Goal: Task Accomplishment & Management: Manage account settings

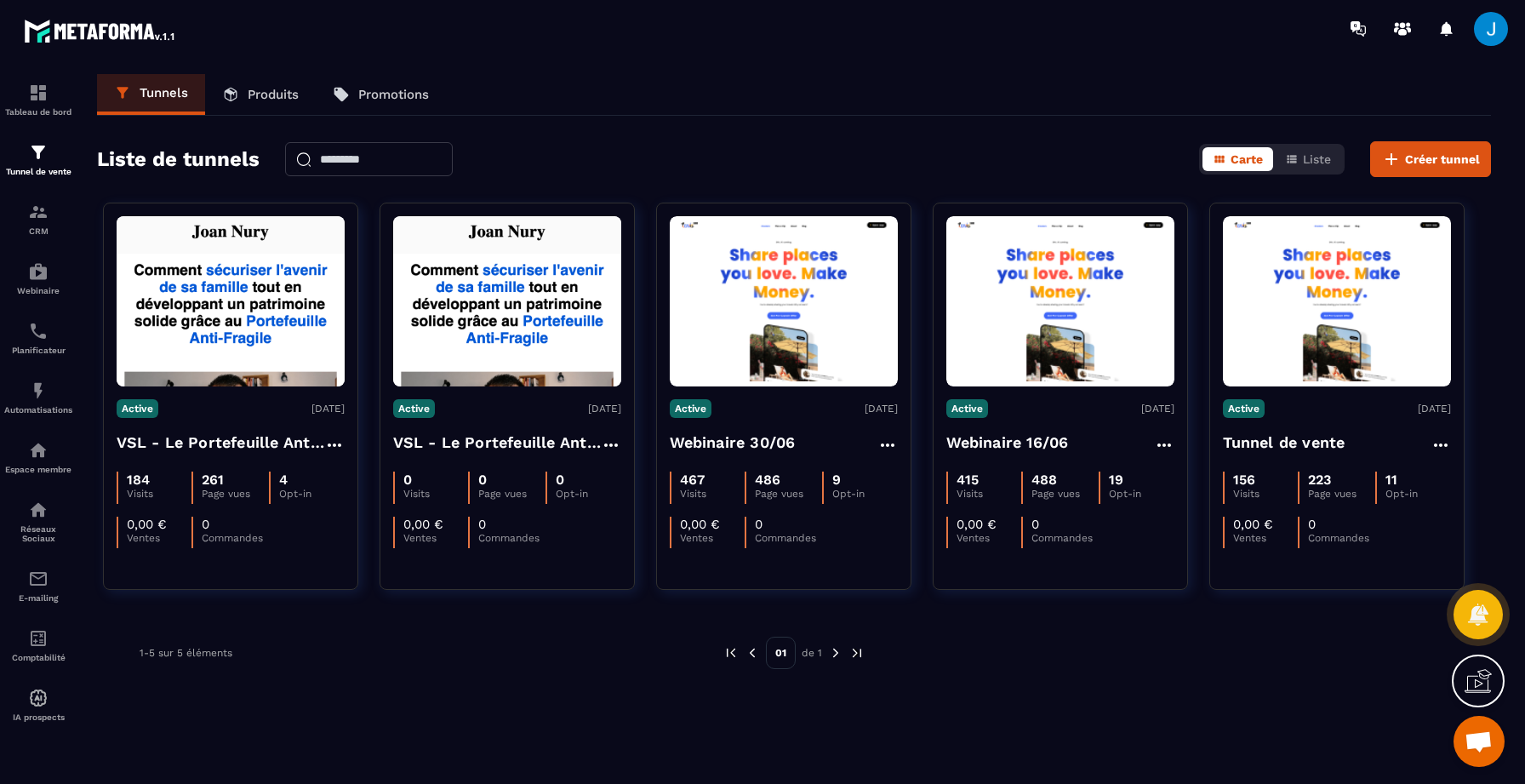
scroll to position [151, 0]
click at [35, 240] on link "CRM" at bounding box center [38, 218] width 68 height 59
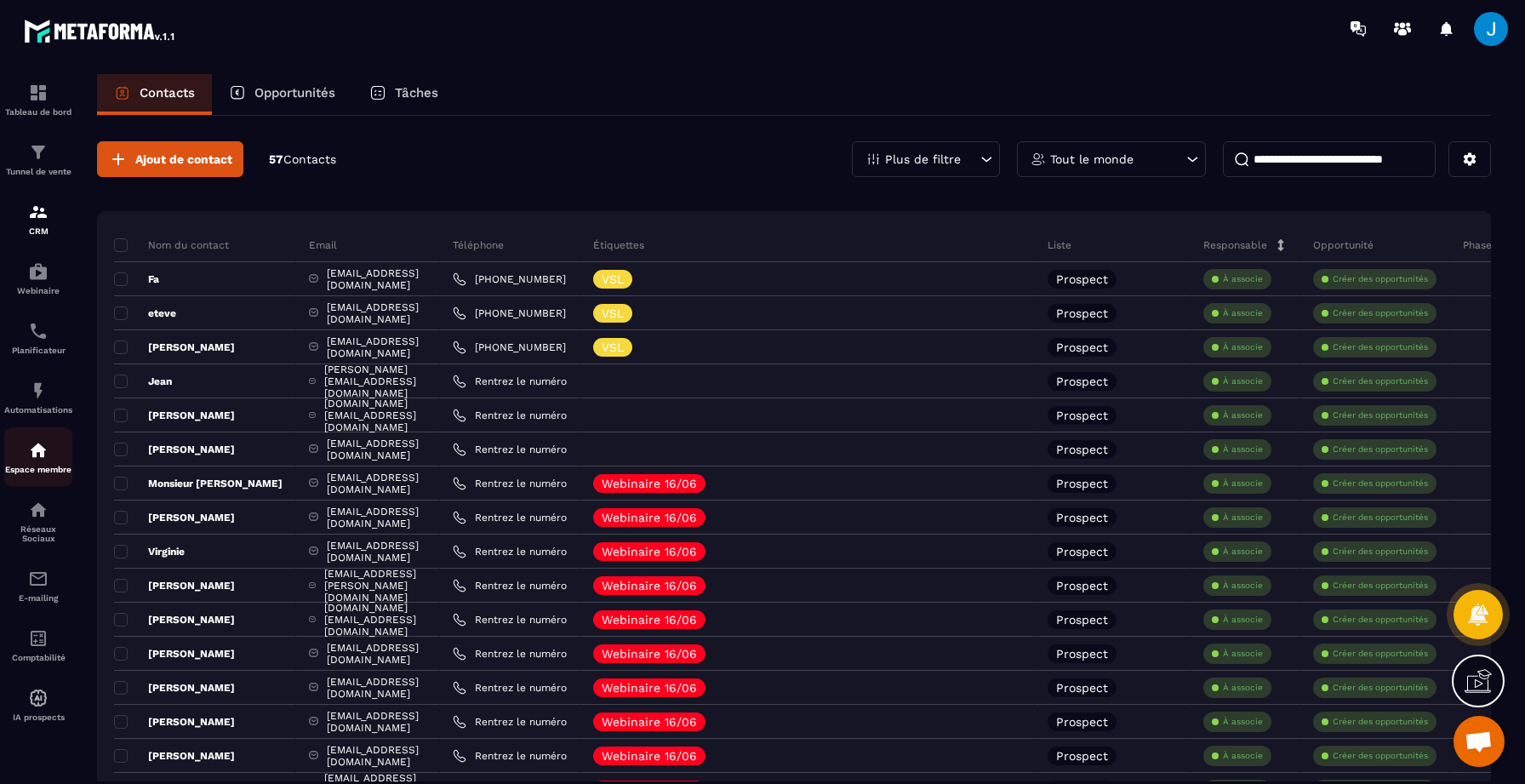
click at [53, 465] on div "Espace membre" at bounding box center [38, 457] width 68 height 34
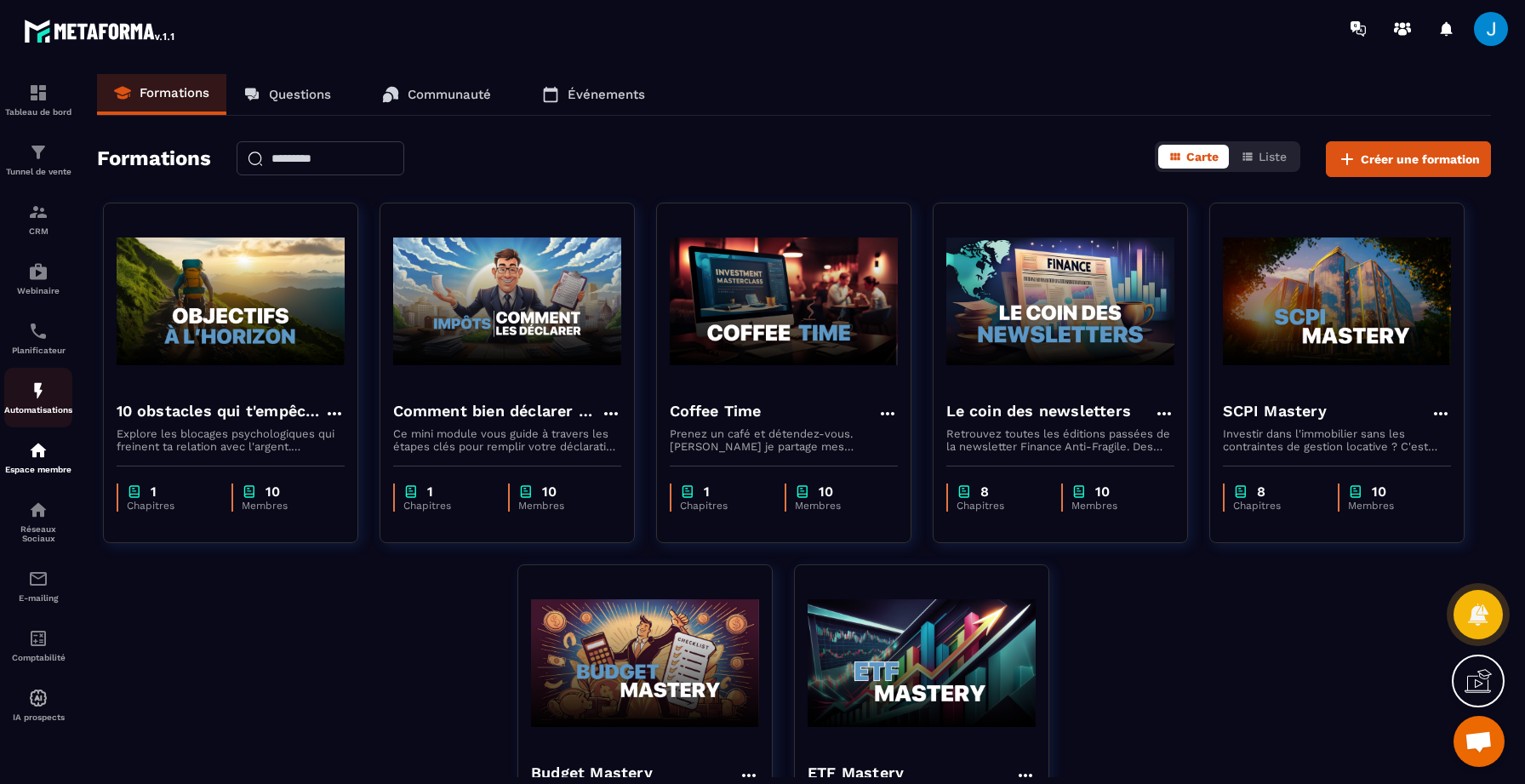
click at [49, 386] on div "Automatisations" at bounding box center [38, 398] width 68 height 34
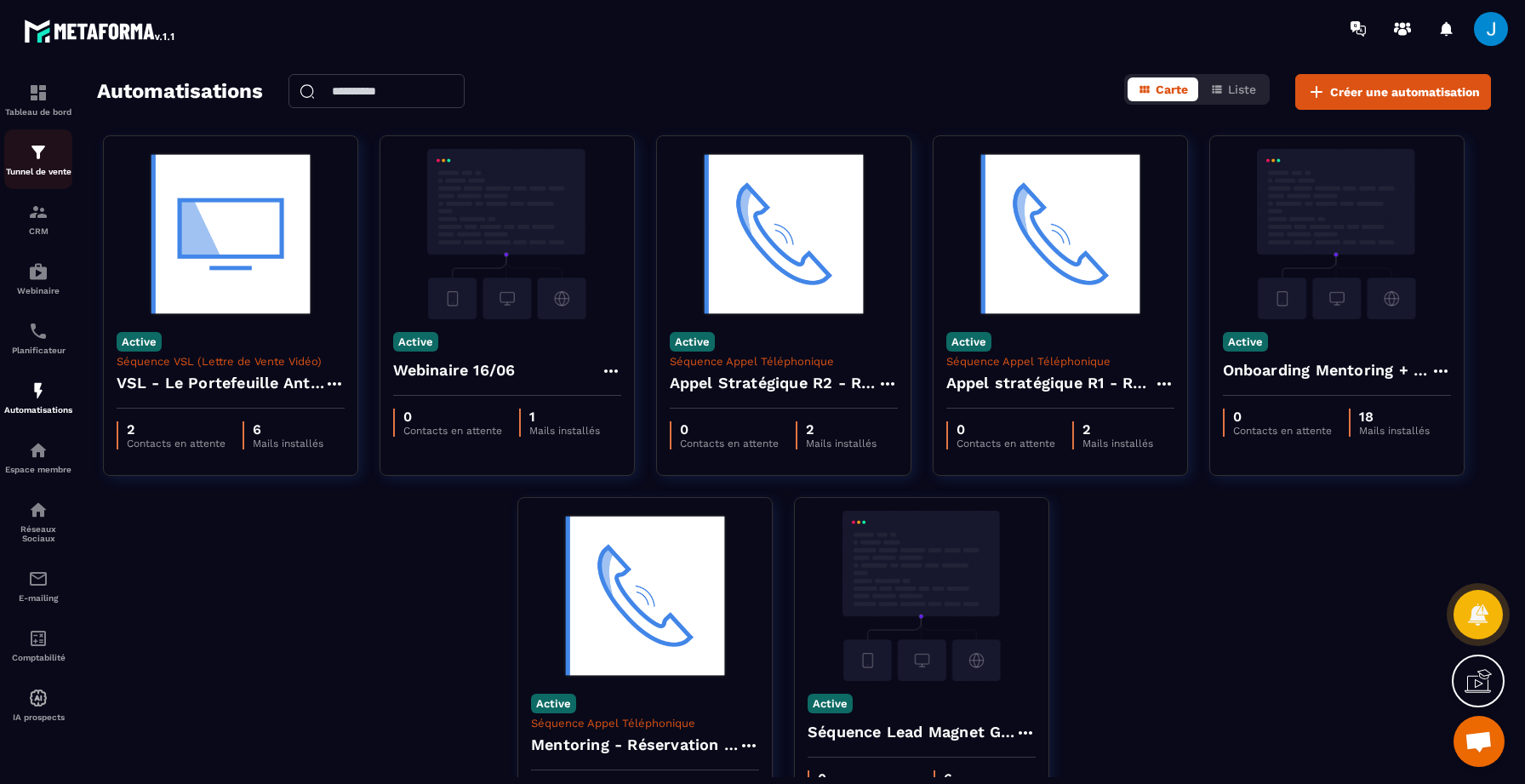
click at [34, 159] on img at bounding box center [39, 152] width 21 height 21
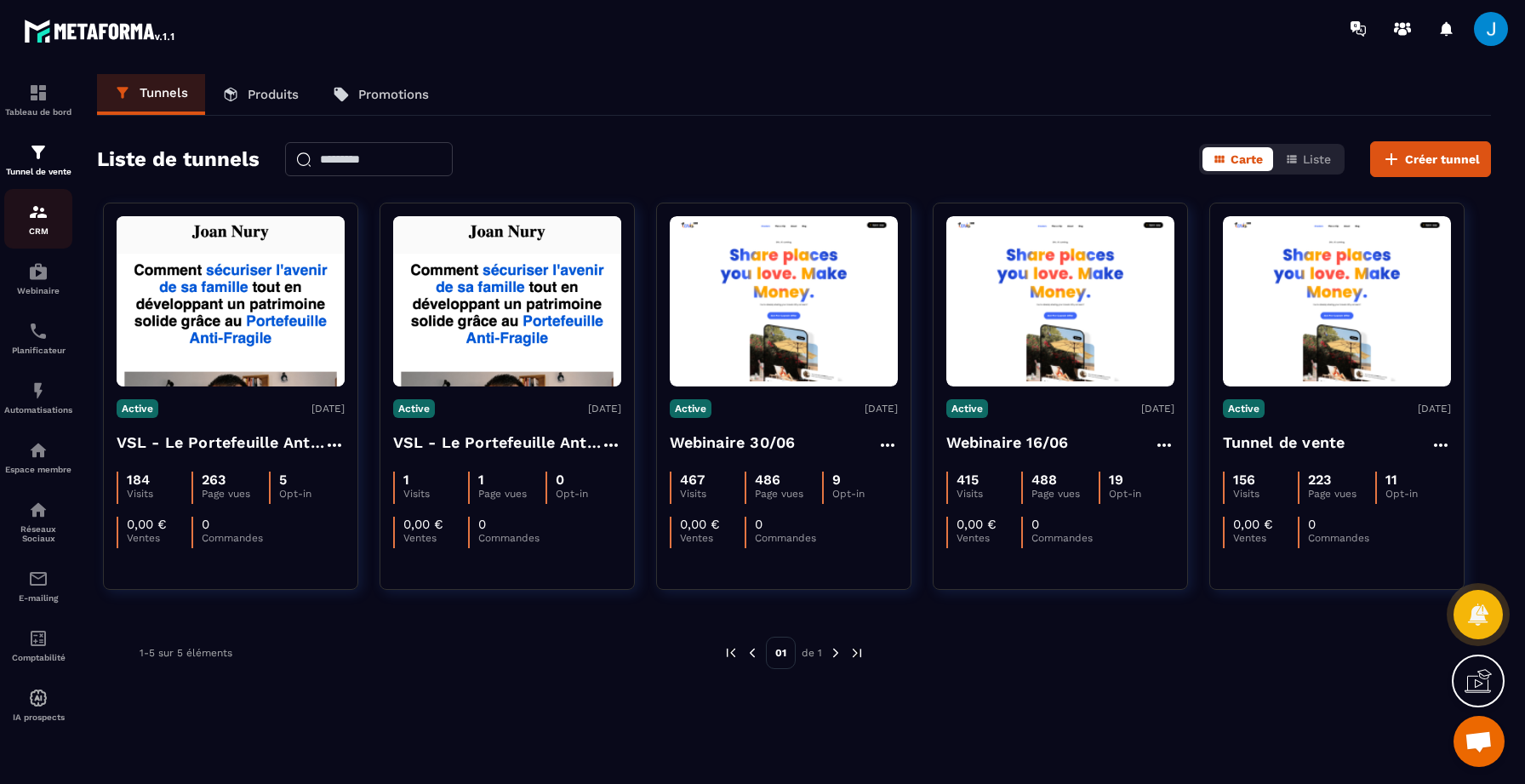
click at [36, 222] on img at bounding box center [39, 212] width 21 height 21
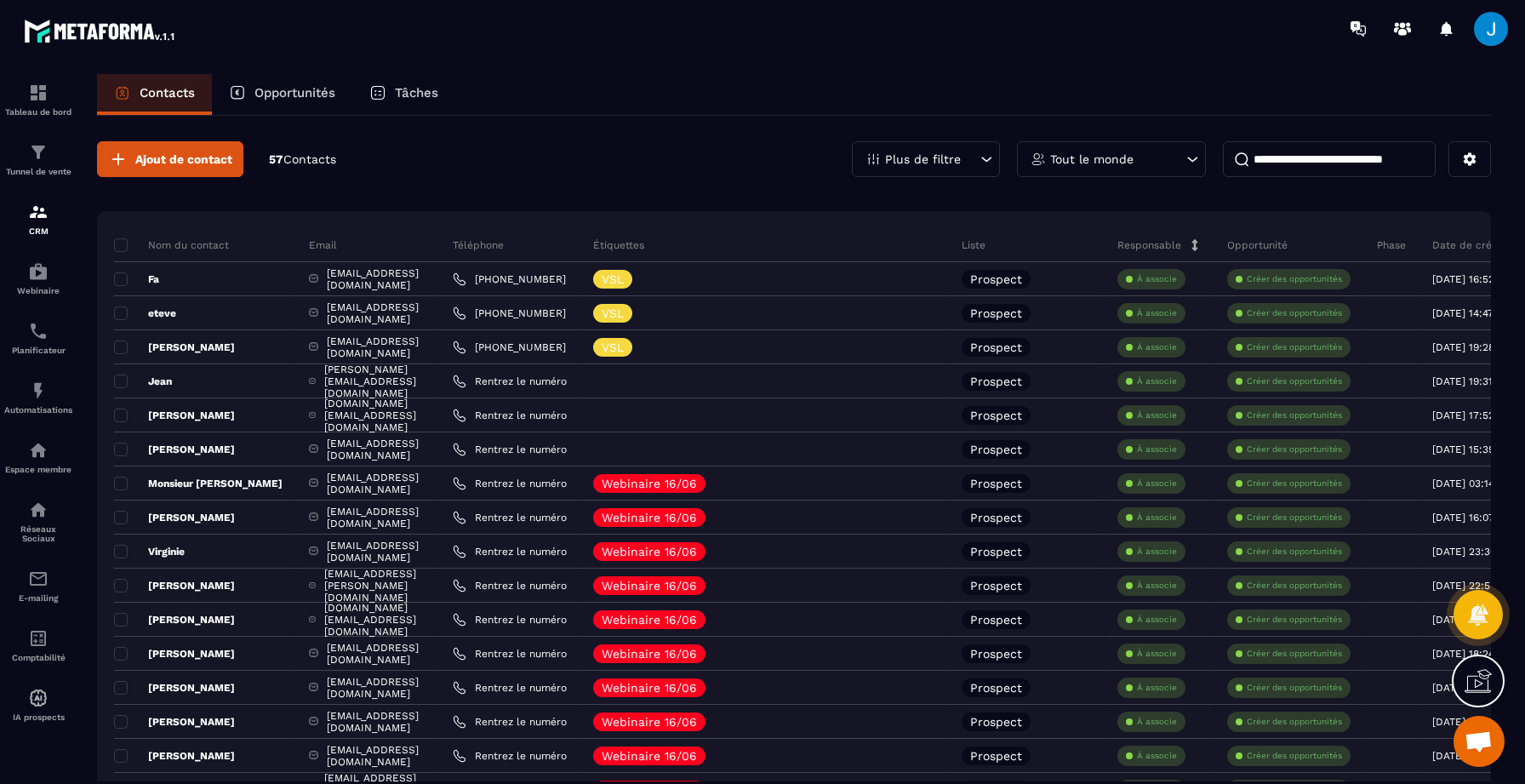
click at [1488, 29] on span at bounding box center [1491, 29] width 34 height 34
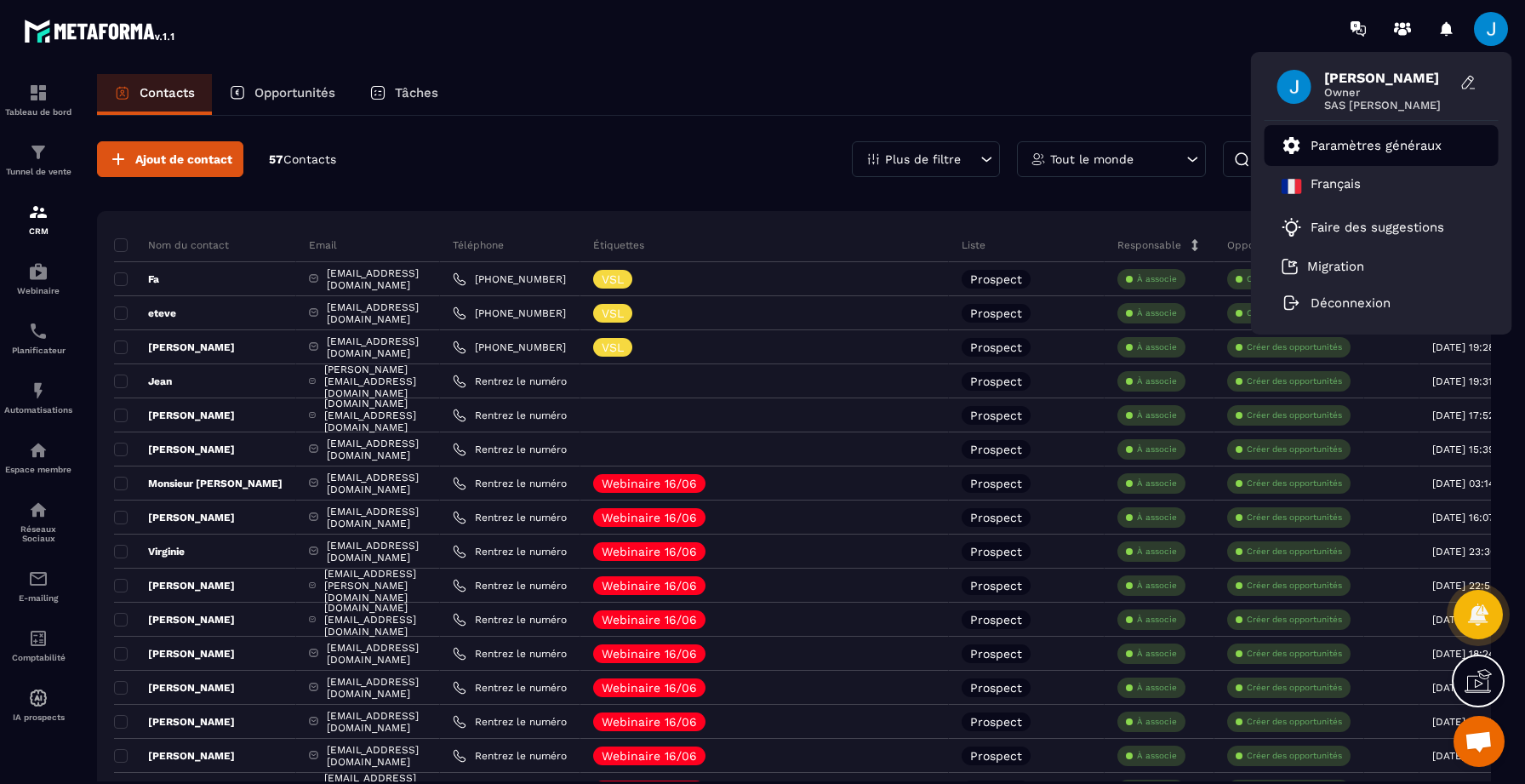
click at [1383, 152] on p "Paramètres généraux" at bounding box center [1376, 146] width 131 height 16
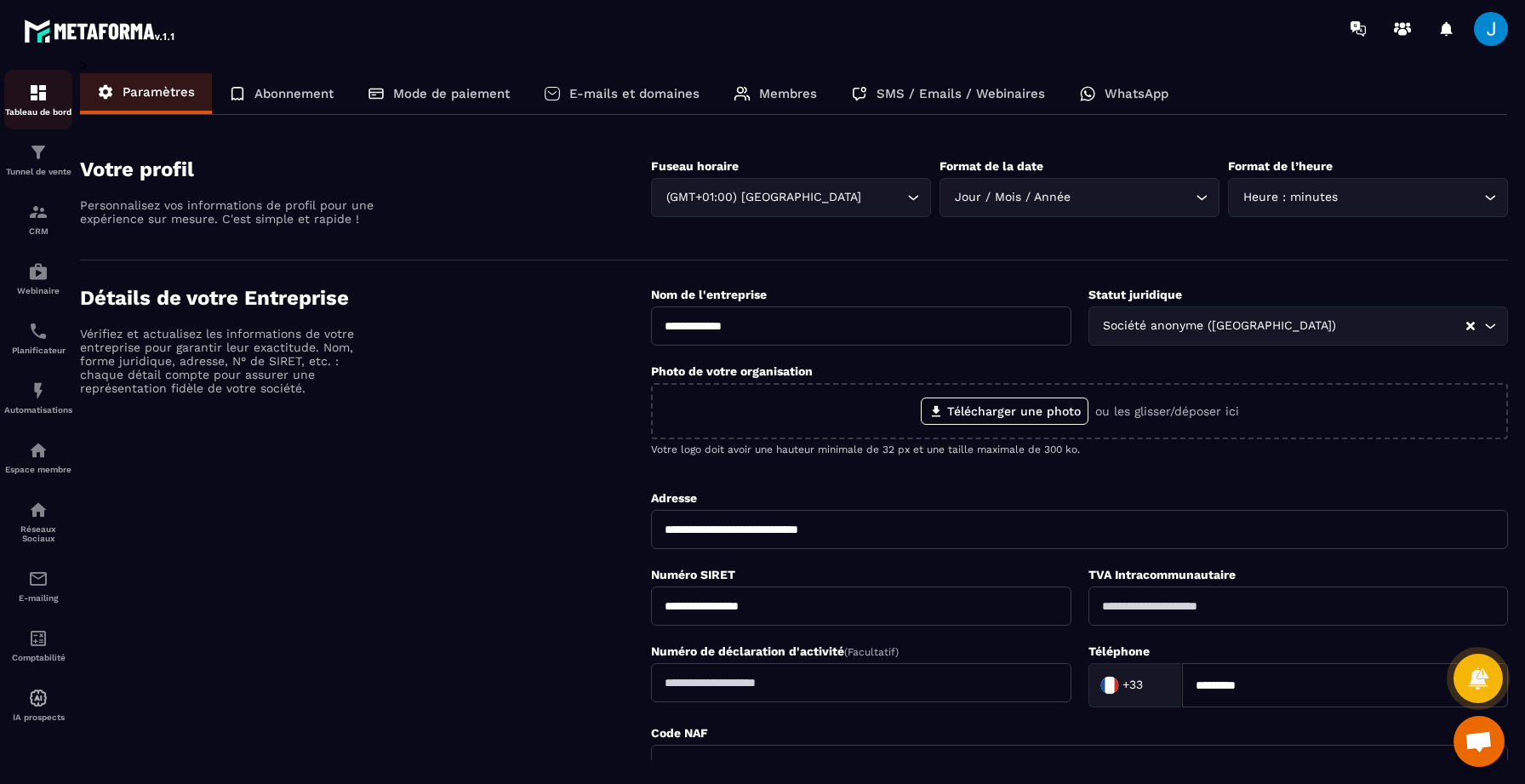
click at [41, 100] on img at bounding box center [39, 93] width 21 height 21
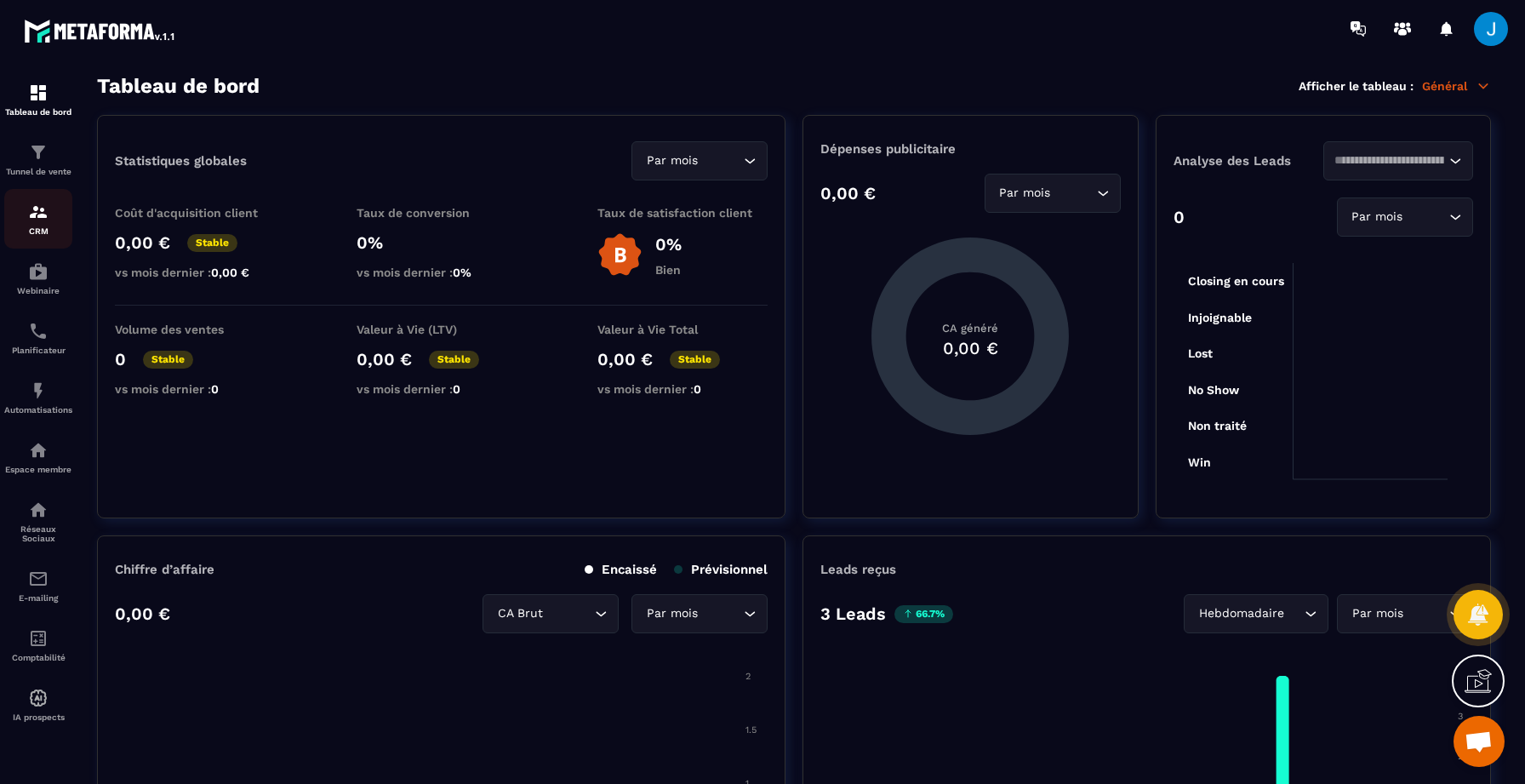
click at [34, 240] on link "CRM" at bounding box center [38, 218] width 68 height 59
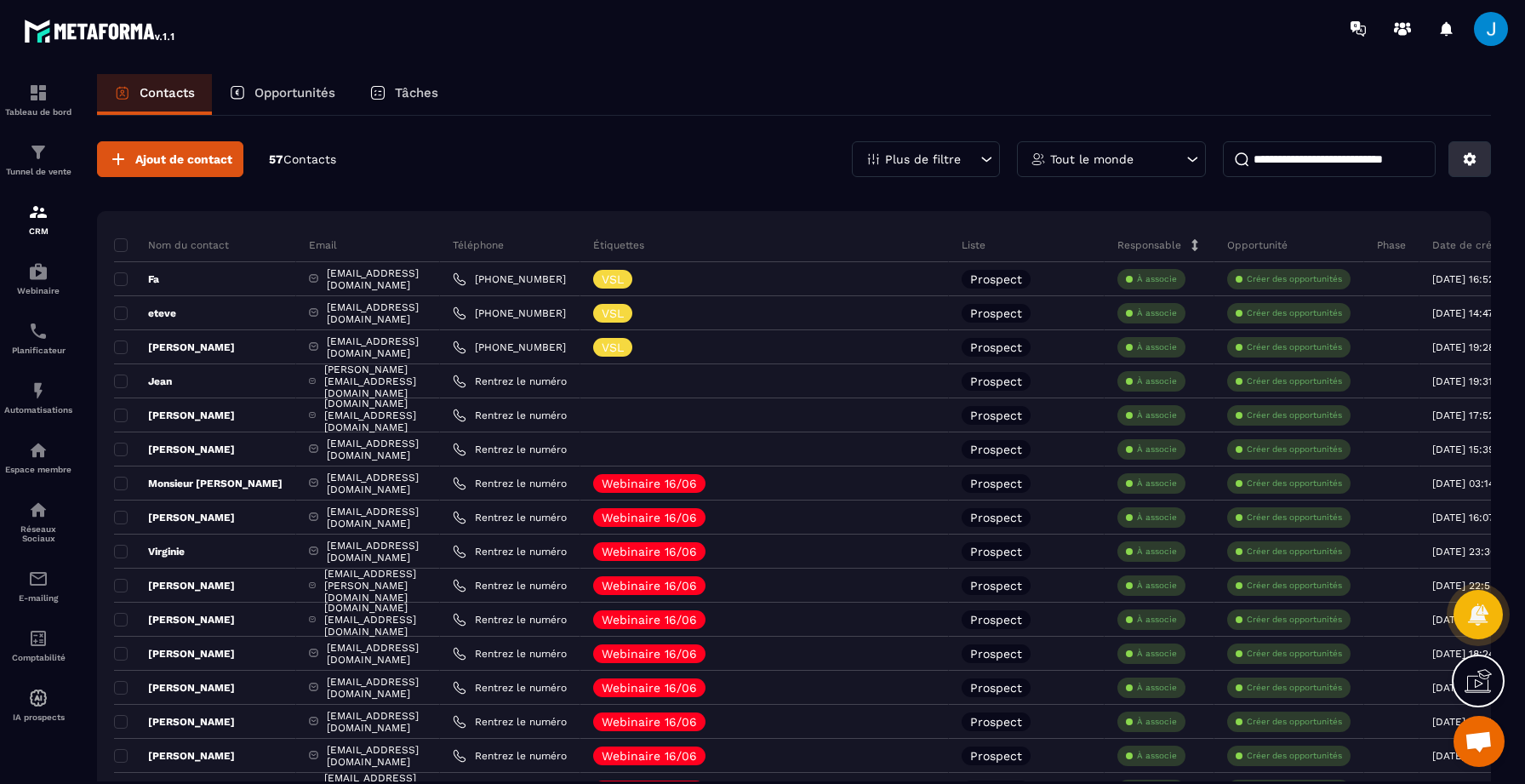
click at [1465, 152] on icon at bounding box center [1470, 159] width 16 height 16
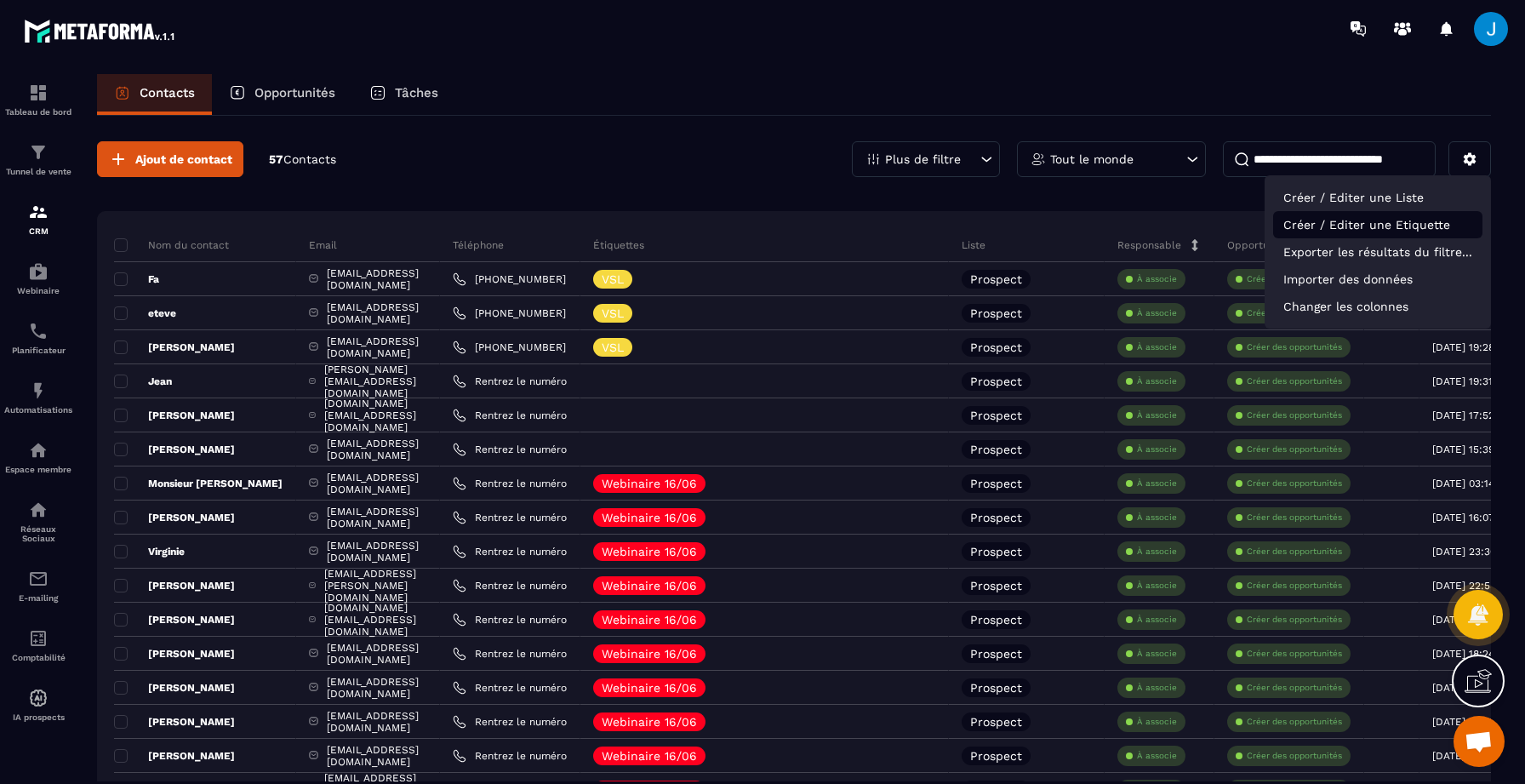
click at [1366, 230] on p "Créer / Editer une Etiquette" at bounding box center [1378, 225] width 209 height 28
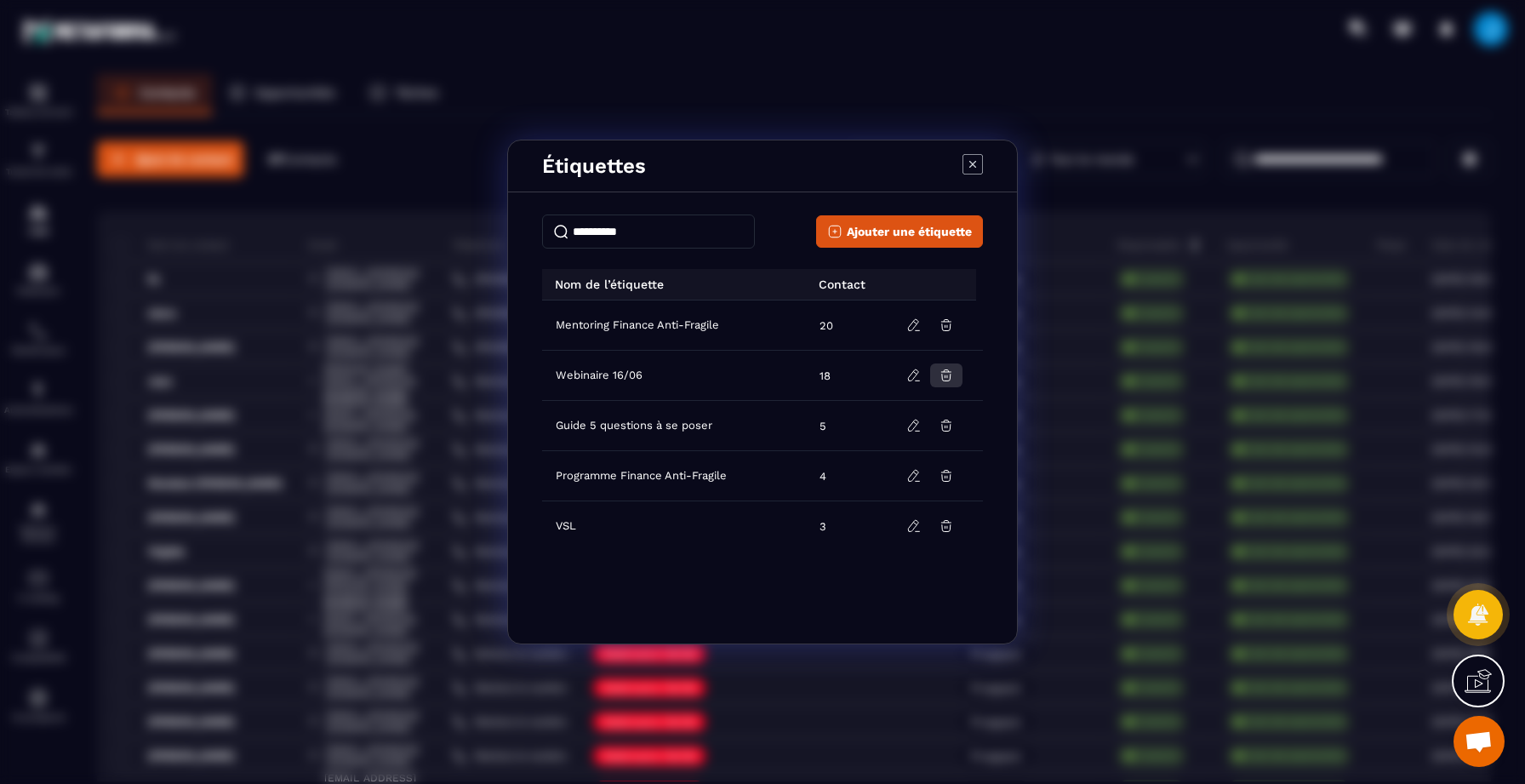
click at [943, 380] on icon "Modal window" at bounding box center [947, 376] width 16 height 16
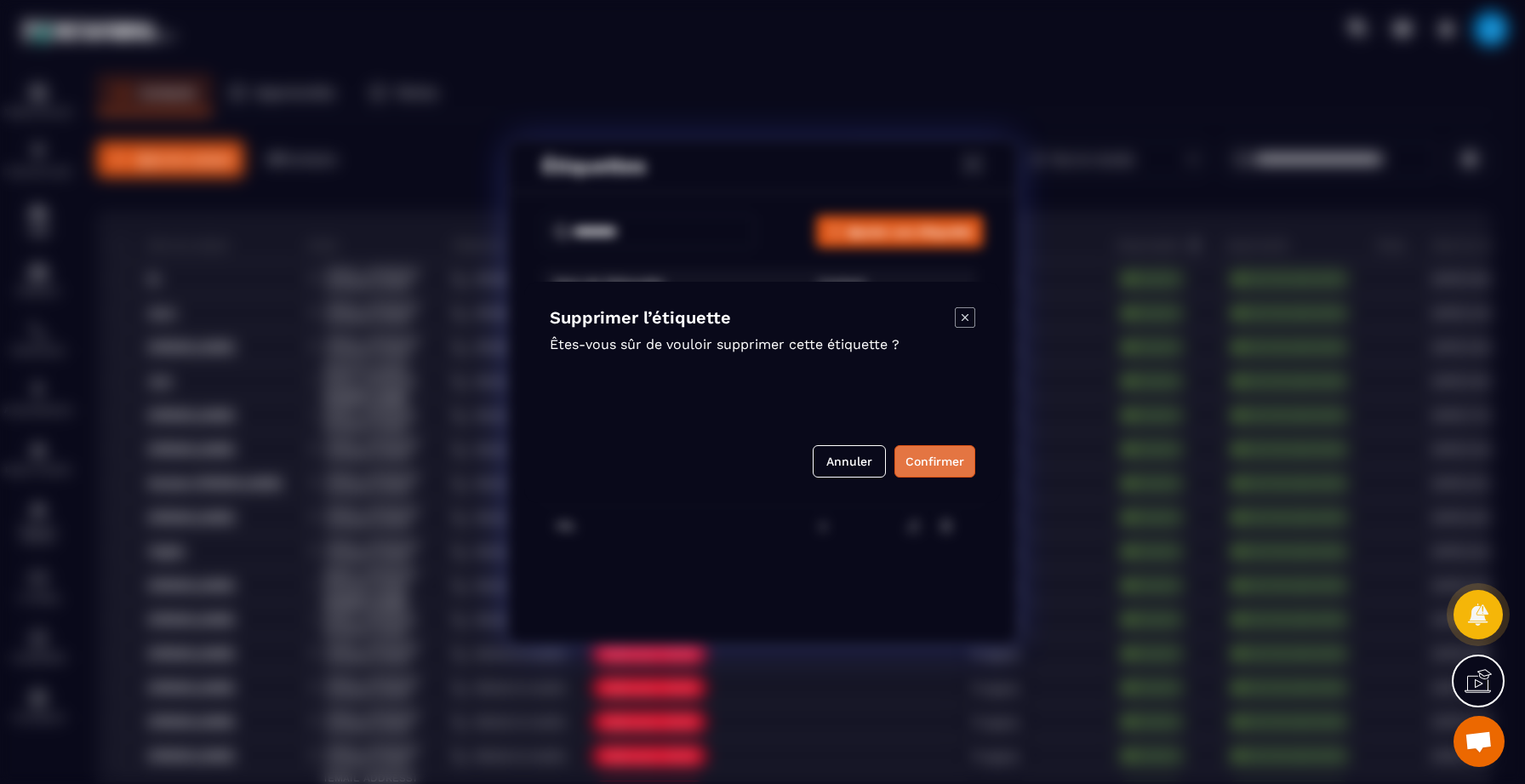
click at [918, 449] on button "Confirmer" at bounding box center [935, 462] width 81 height 33
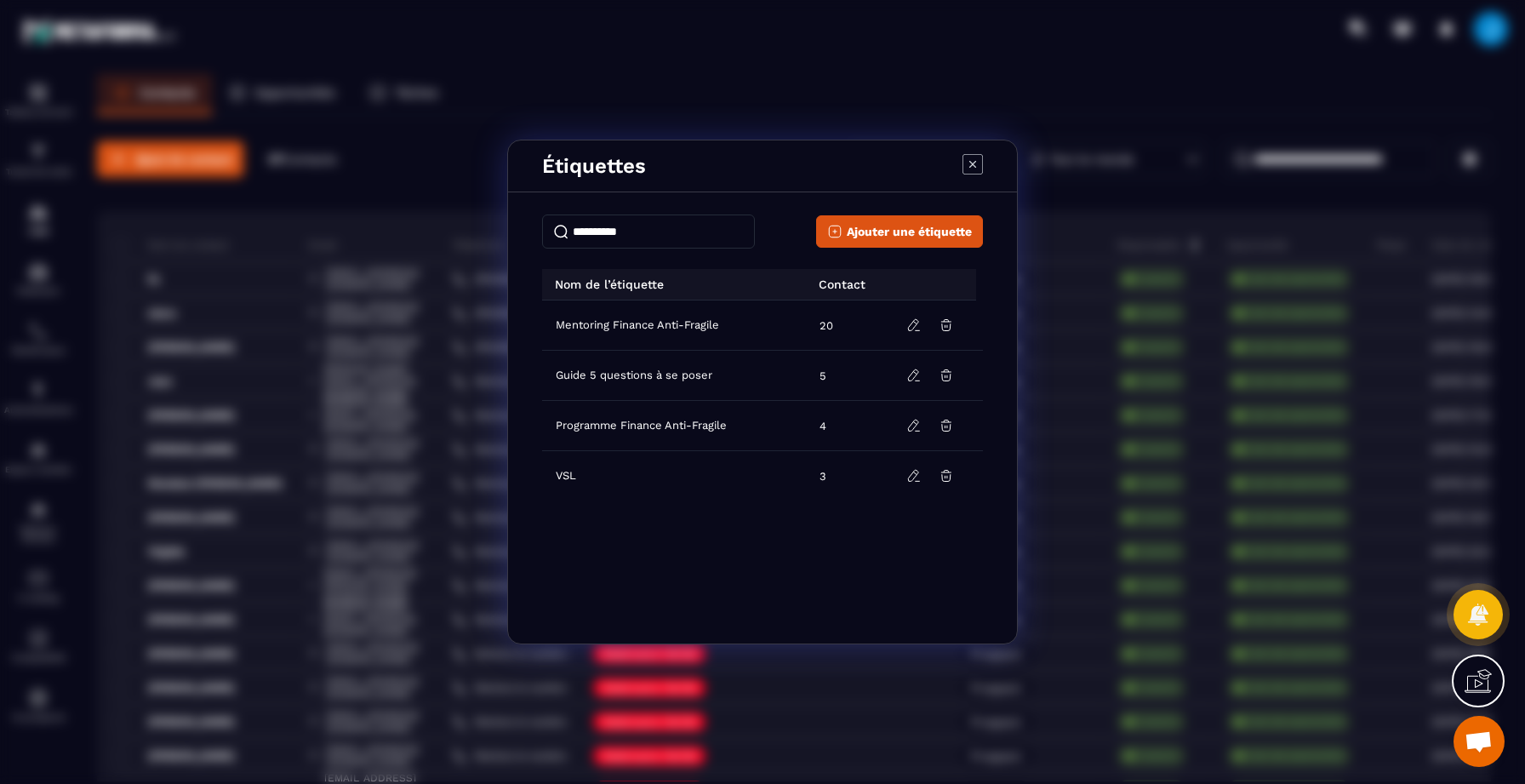
click at [602, 238] on input "Modal window" at bounding box center [648, 232] width 213 height 34
type input "*"
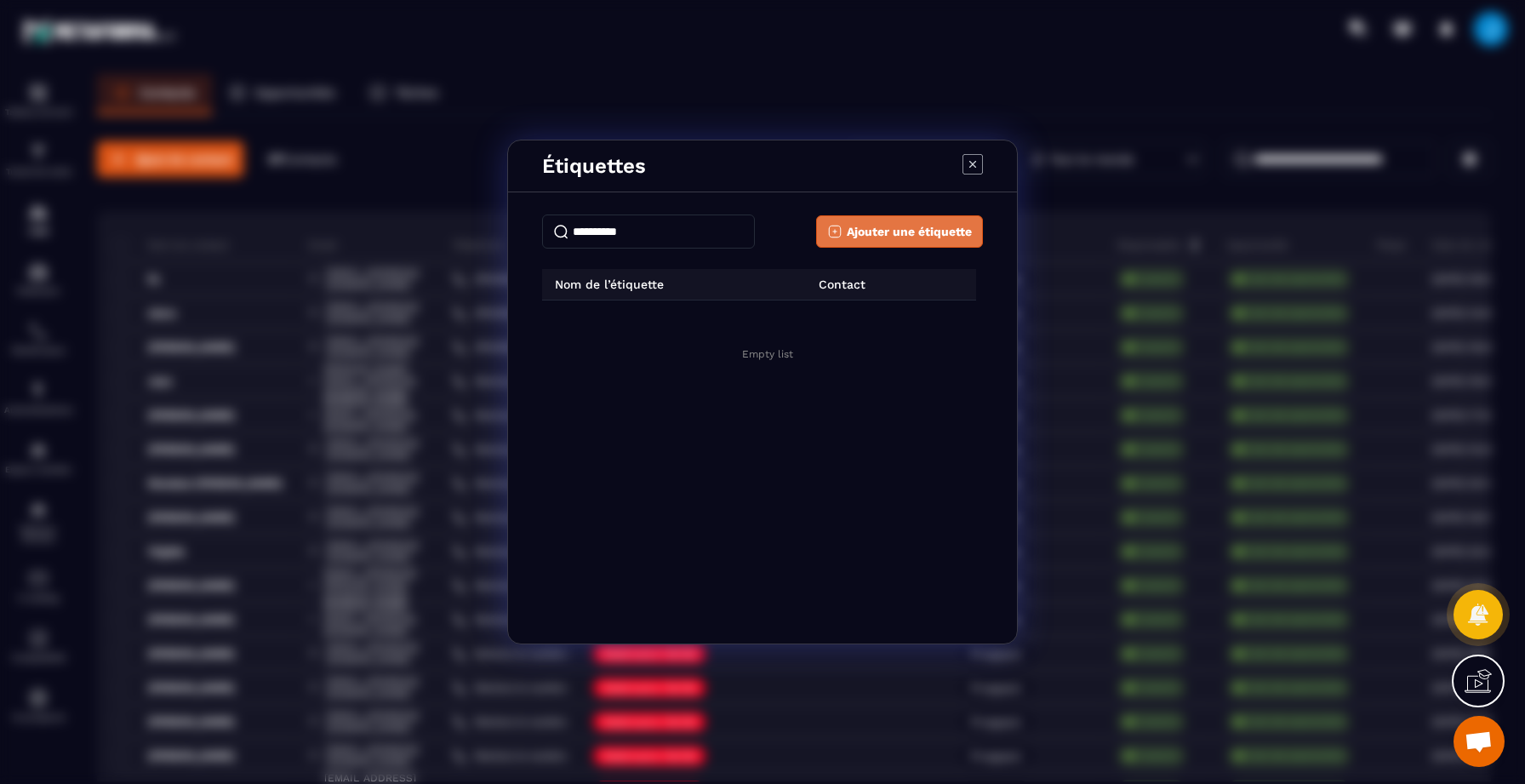
type input "**********"
click at [864, 240] on span "Ajouter une étiquette" at bounding box center [909, 232] width 125 height 17
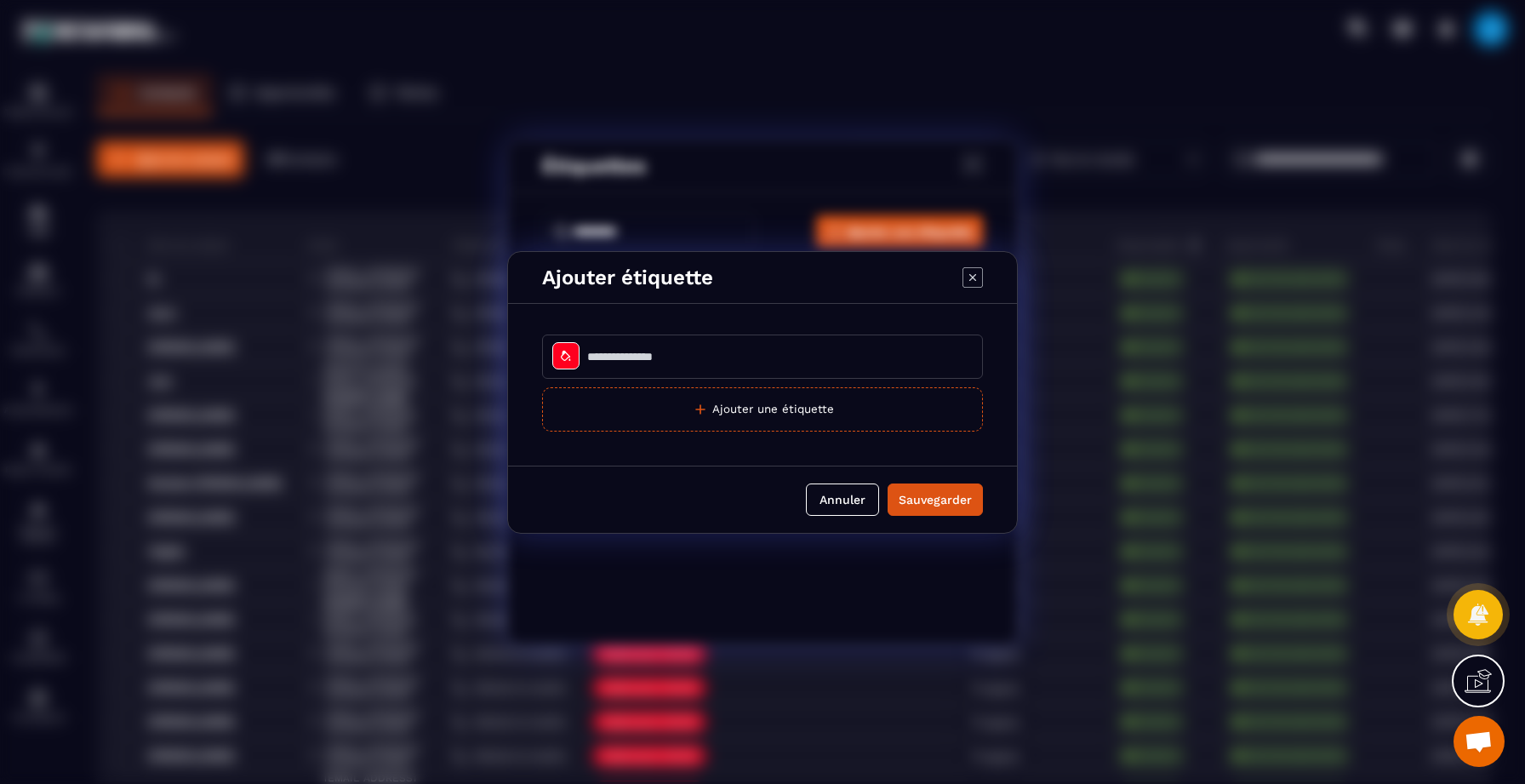
click at [570, 358] on icon "Modal window" at bounding box center [566, 356] width 14 height 14
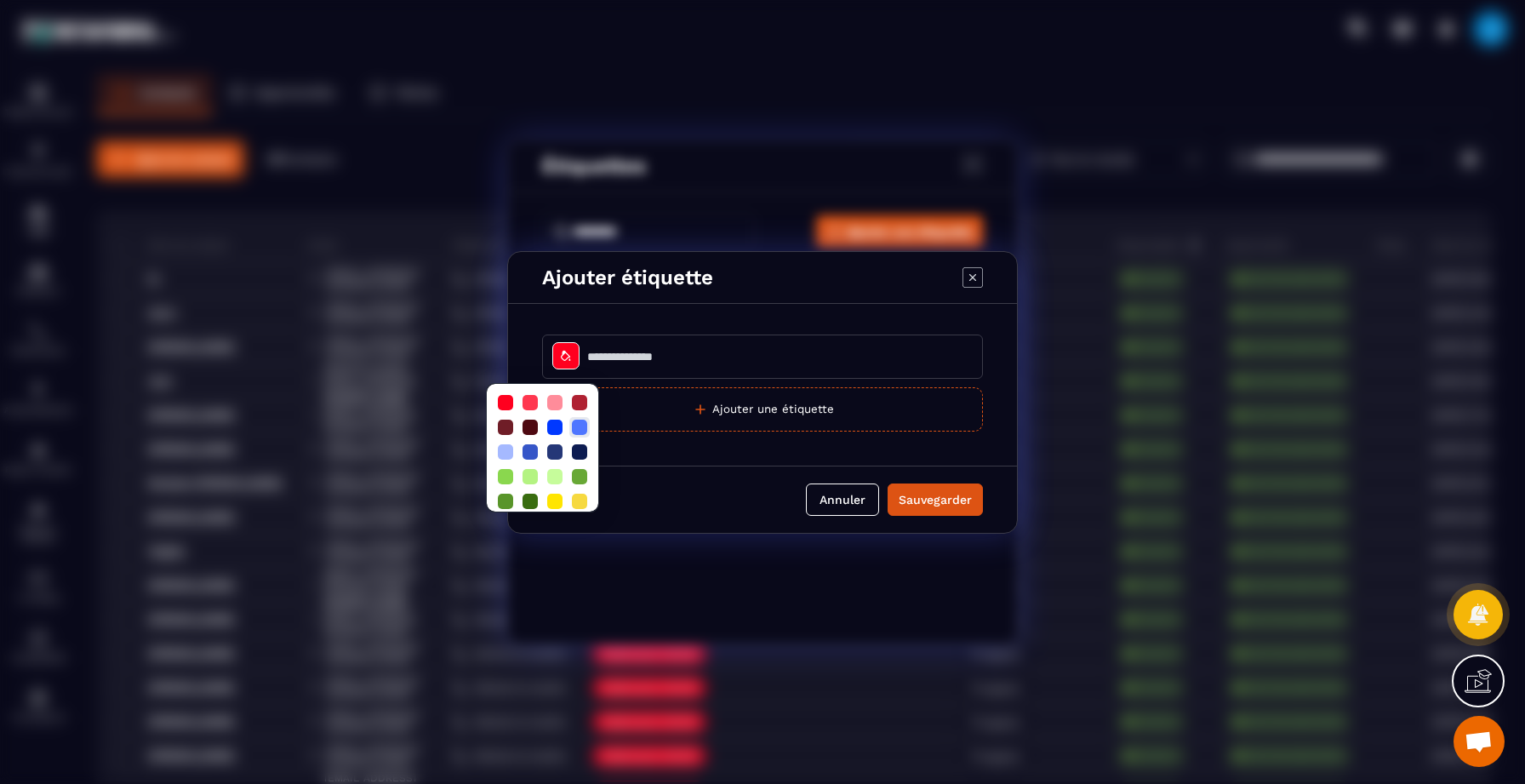
click at [587, 427] on div at bounding box center [580, 427] width 16 height 16
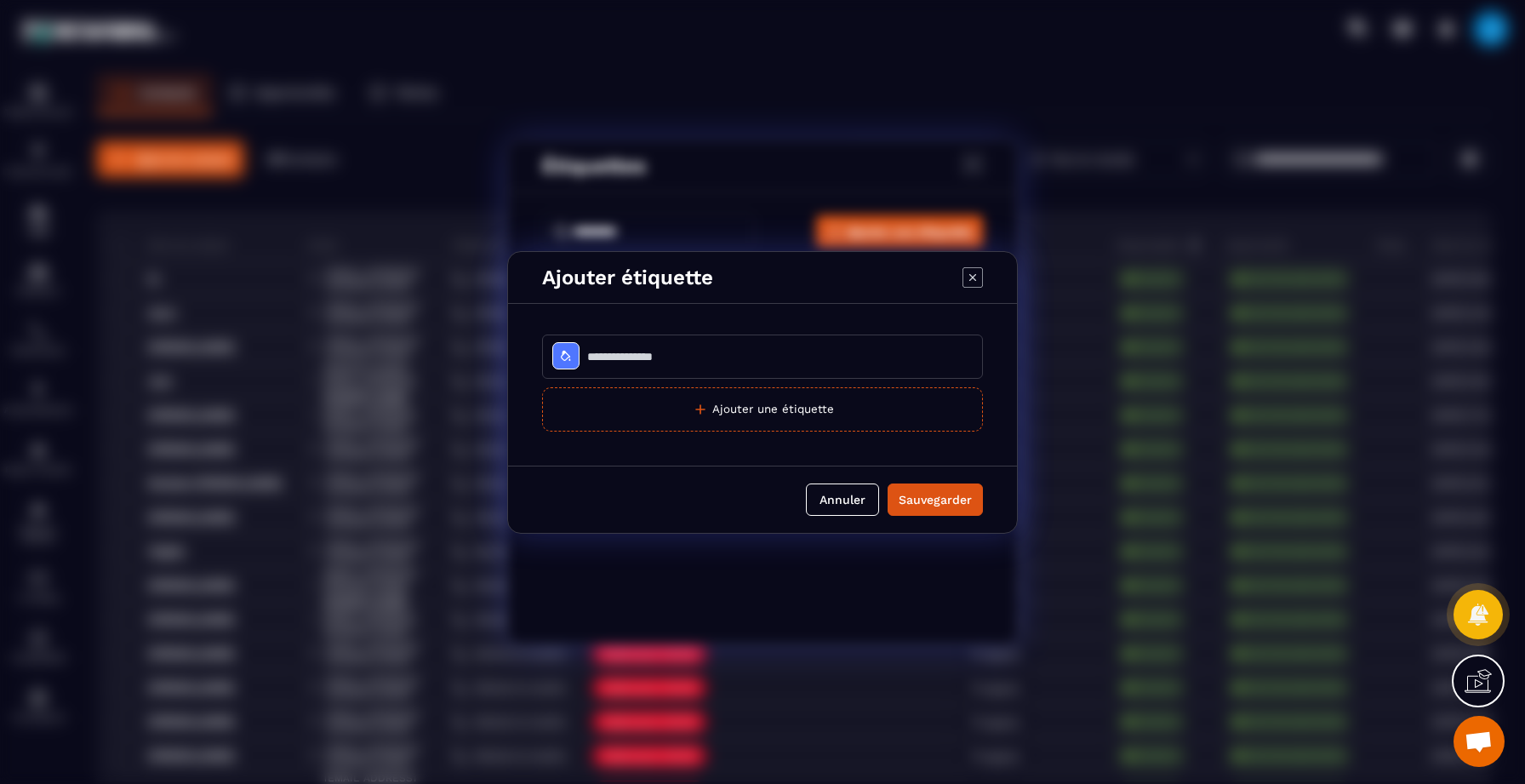
click at [663, 352] on input "Modal window" at bounding box center [762, 356] width 441 height 44
type input "*"
click at [977, 281] on div "Ajouter étiquette" at bounding box center [762, 277] width 509 height 52
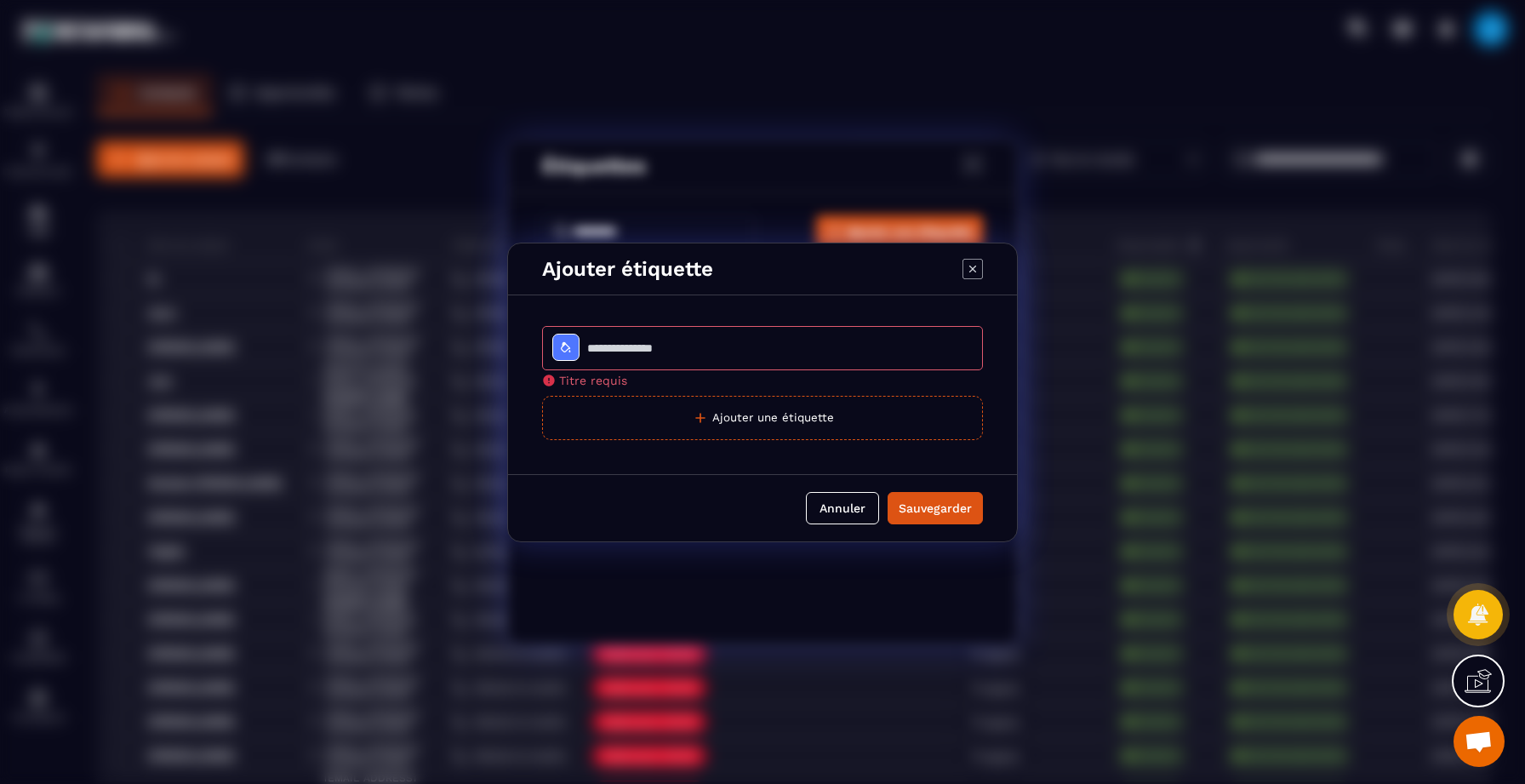
click at [970, 274] on icon "Modal window" at bounding box center [973, 269] width 21 height 21
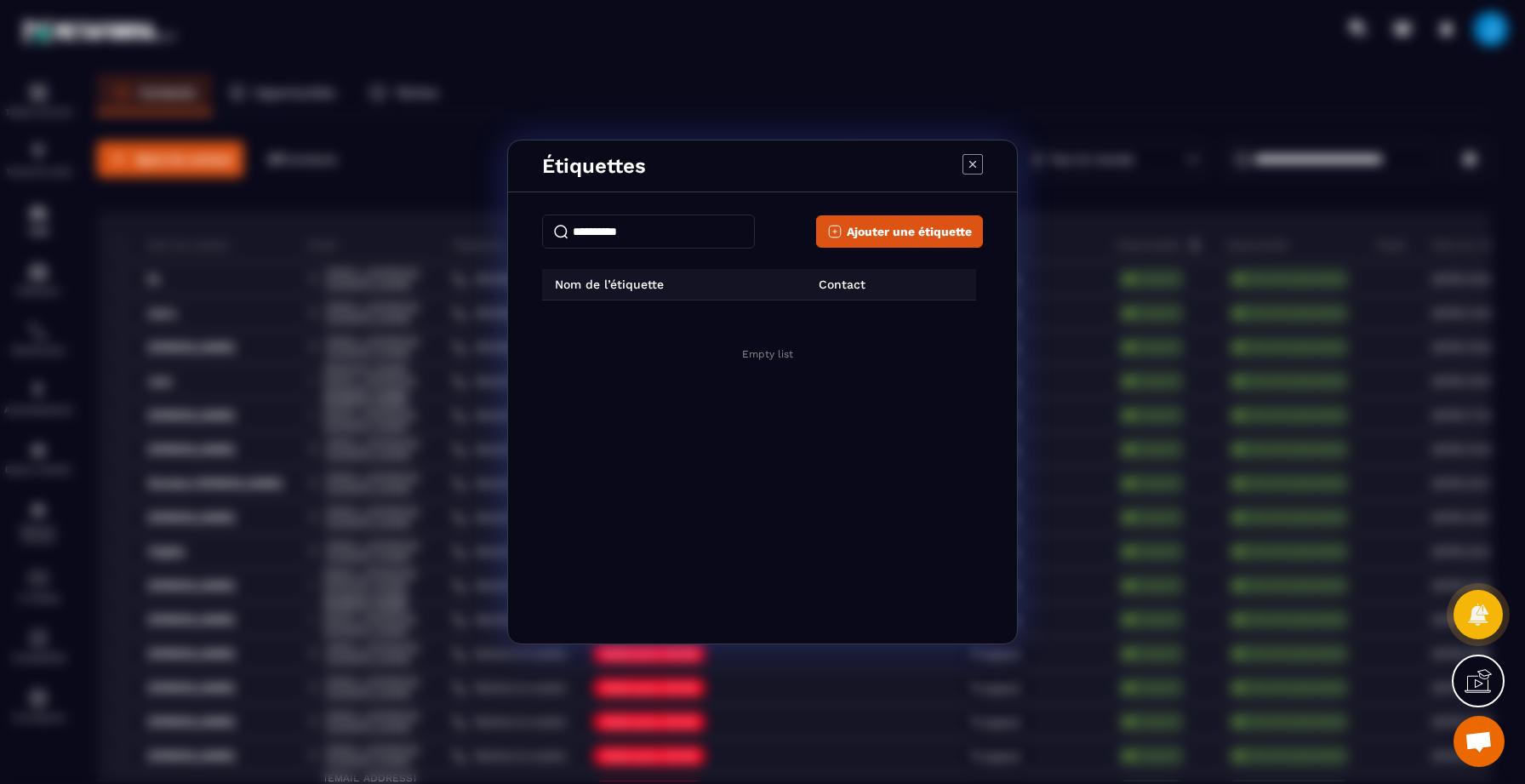
drag, startPoint x: 697, startPoint y: 232, endPoint x: 470, endPoint y: 231, distance: 227.0
click at [470, 231] on div "**********" at bounding box center [762, 392] width 1525 height 784
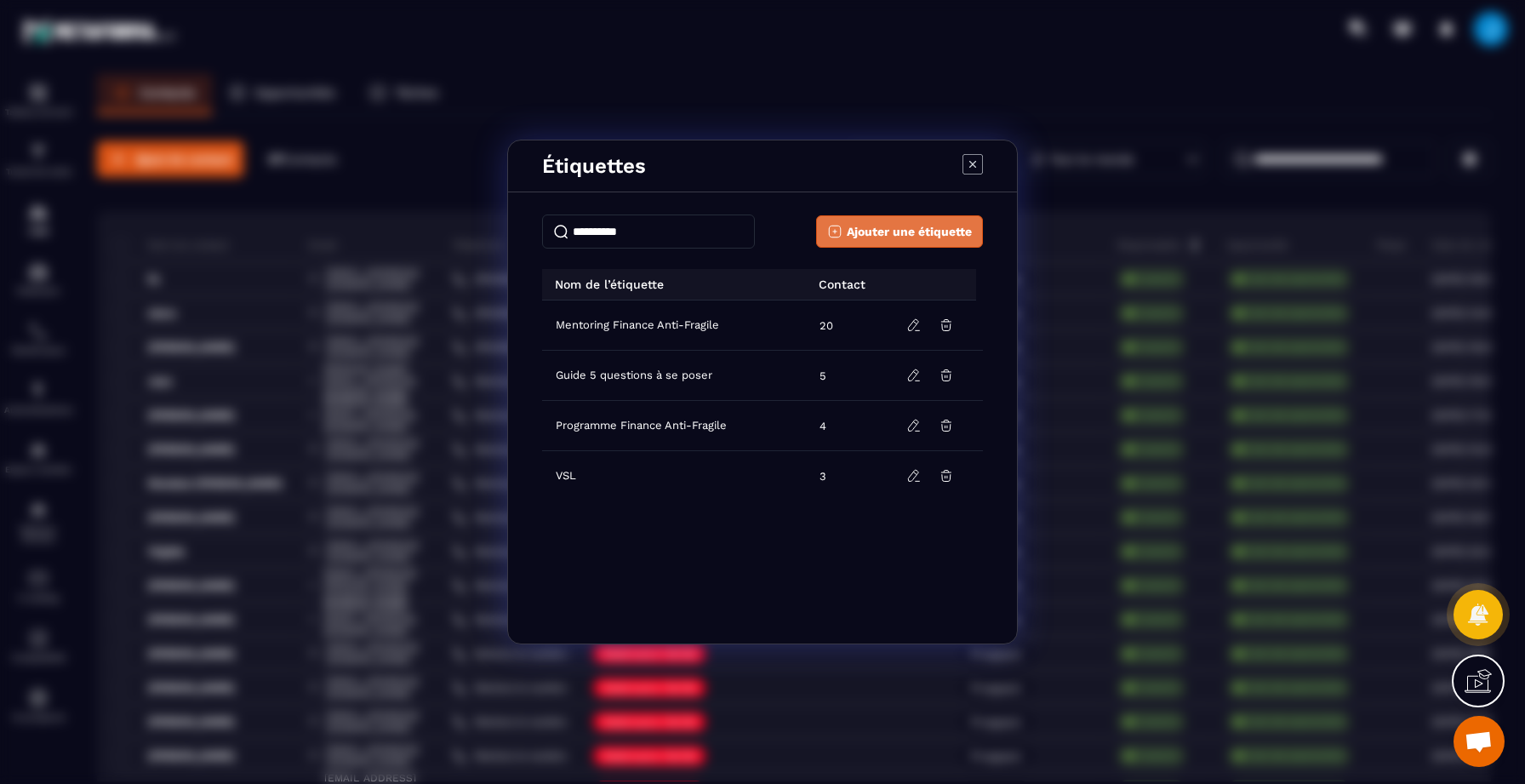
click at [853, 240] on span "Ajouter une étiquette" at bounding box center [909, 232] width 125 height 17
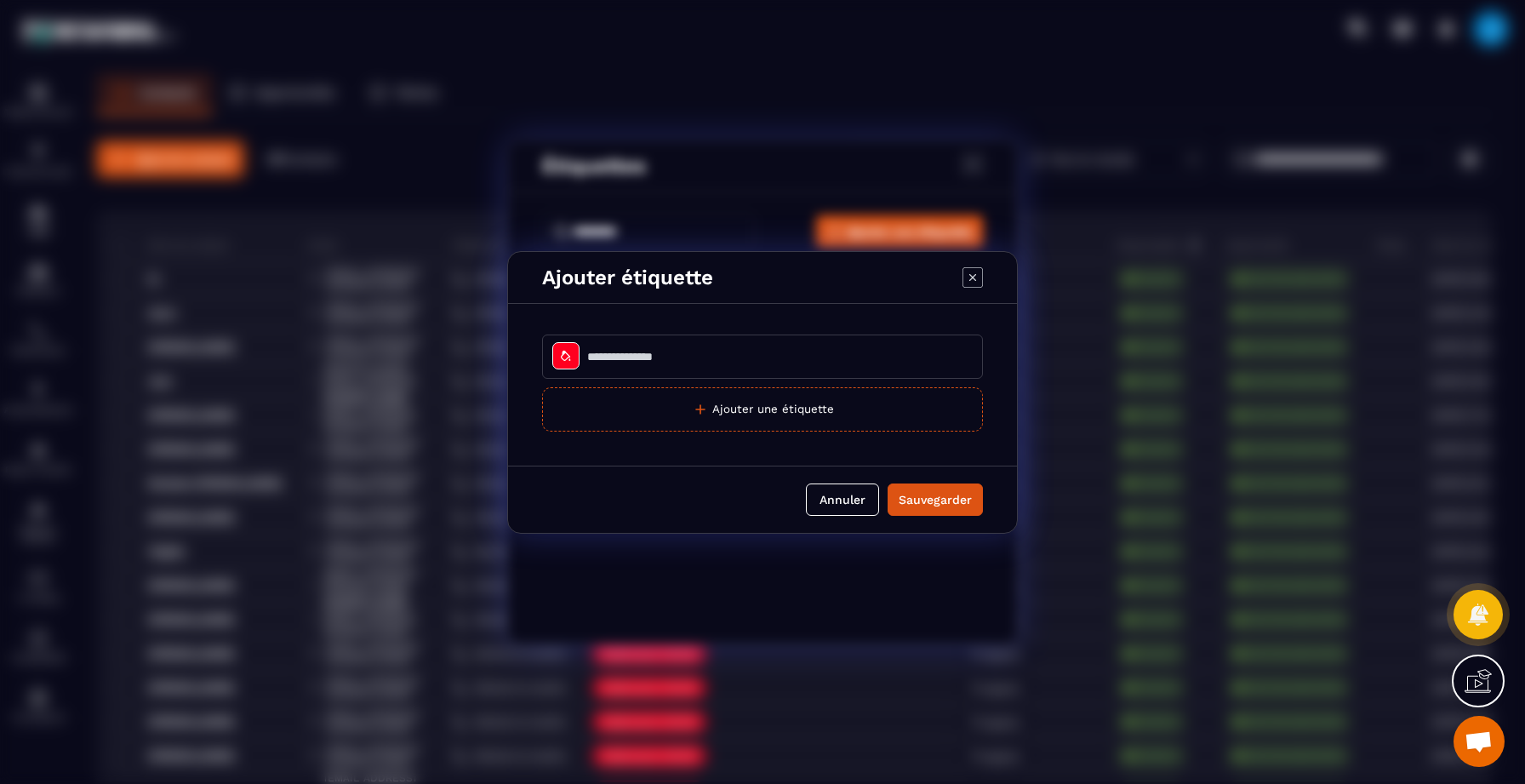
click at [554, 357] on div "Modal window" at bounding box center [566, 356] width 28 height 28
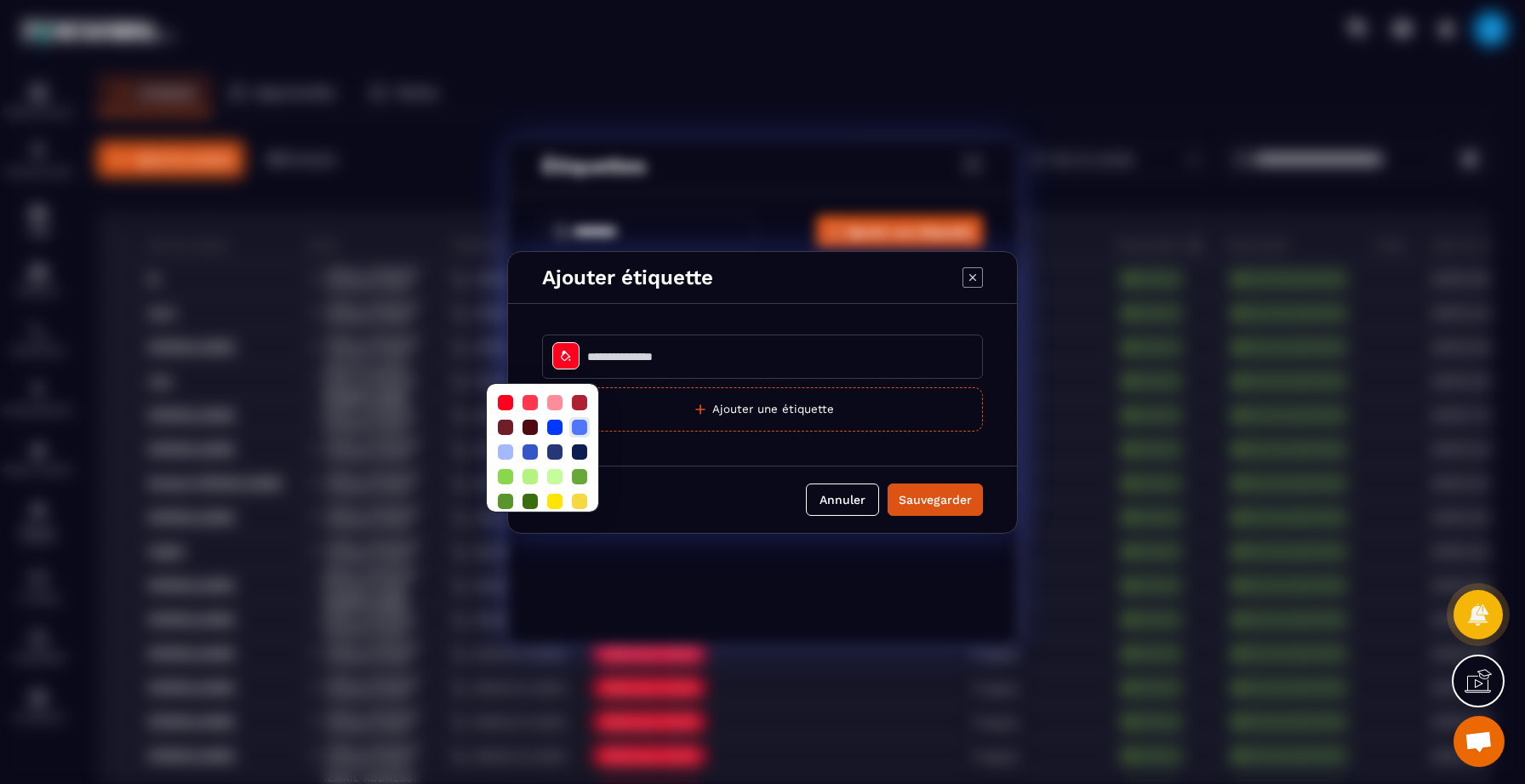
click at [579, 425] on div at bounding box center [580, 427] width 16 height 16
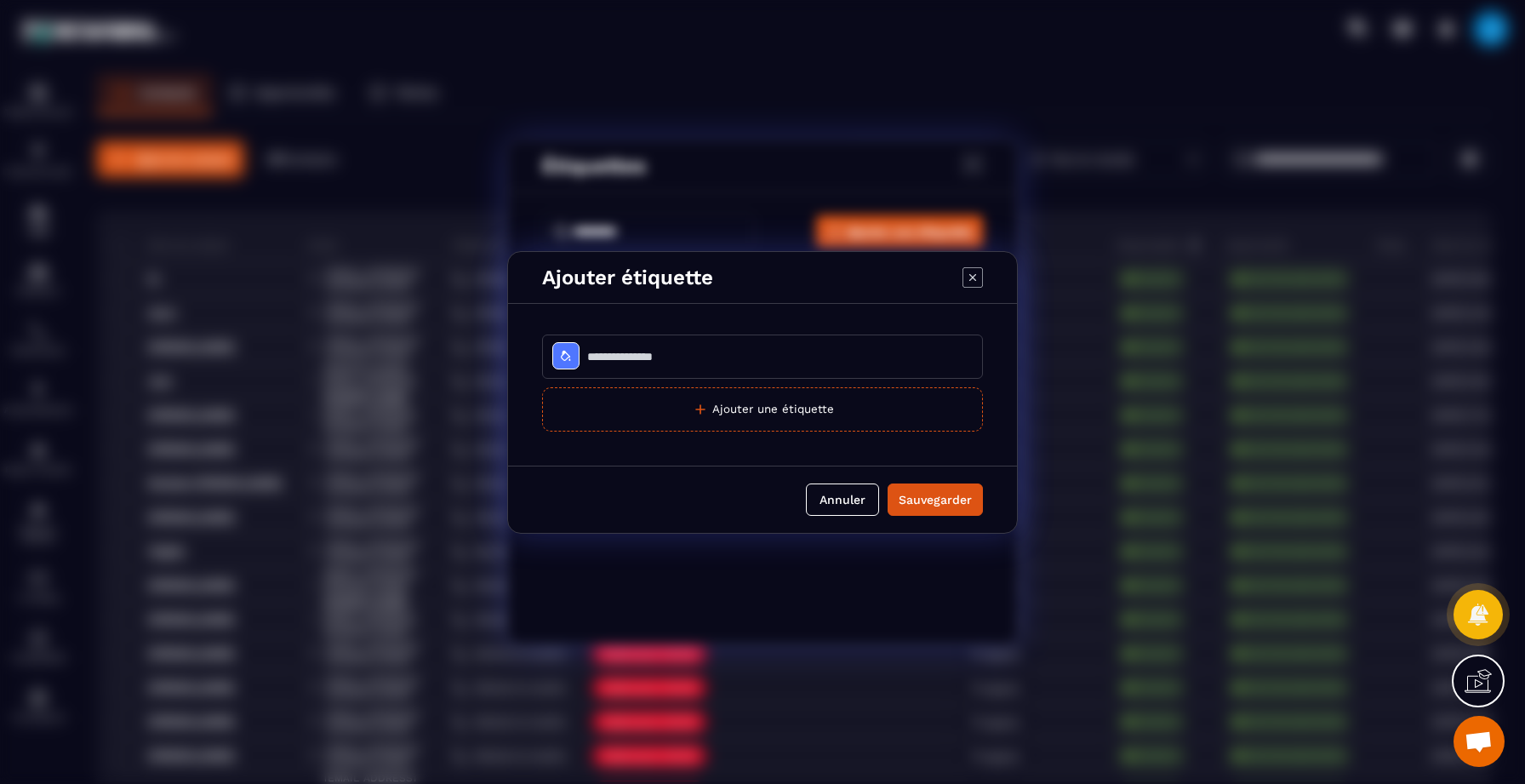
click at [622, 358] on input "Modal window" at bounding box center [762, 356] width 441 height 44
type input "**********"
click at [931, 501] on div "Sauvegarder" at bounding box center [935, 500] width 73 height 17
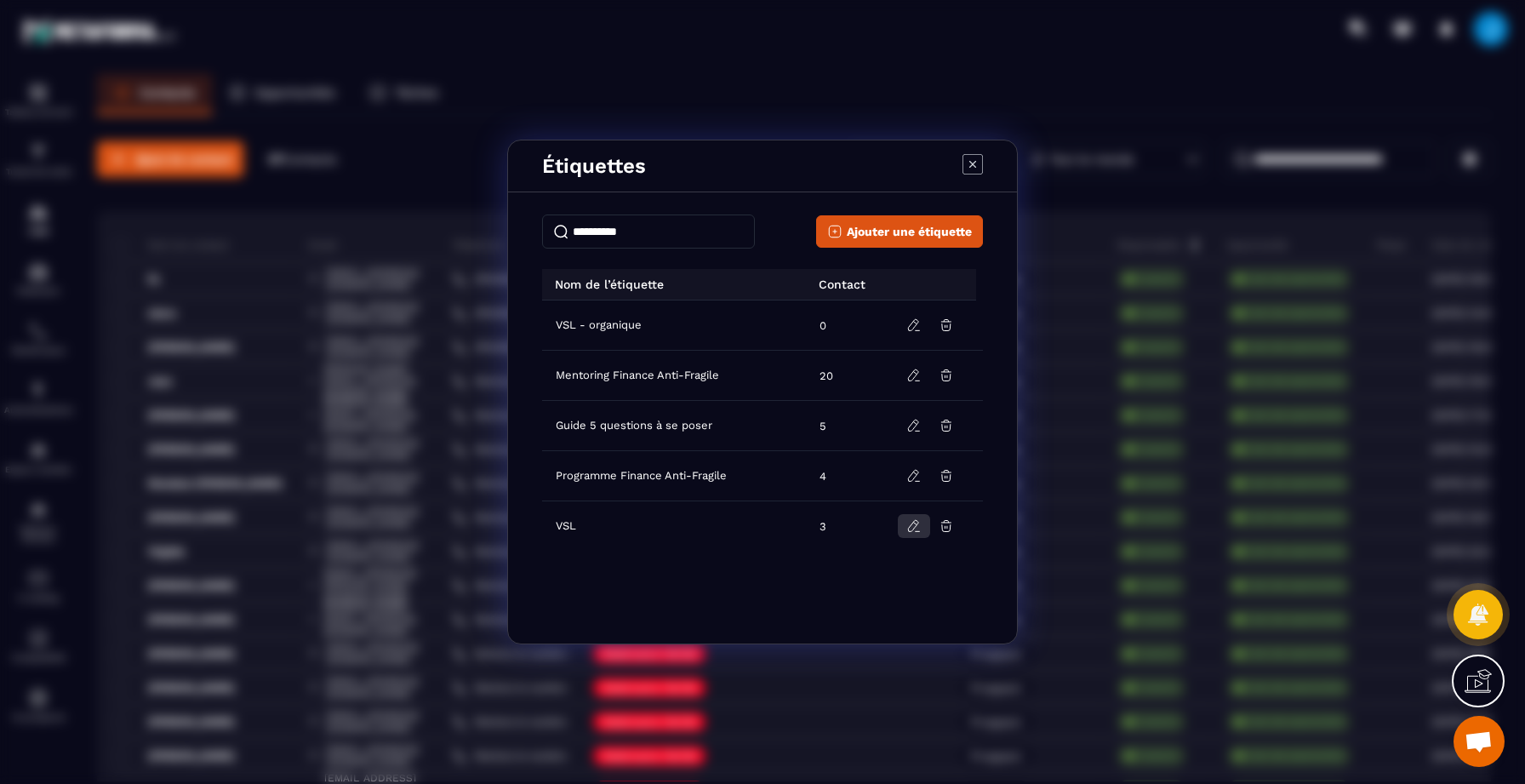
click at [908, 529] on icon "Modal window" at bounding box center [913, 526] width 10 height 11
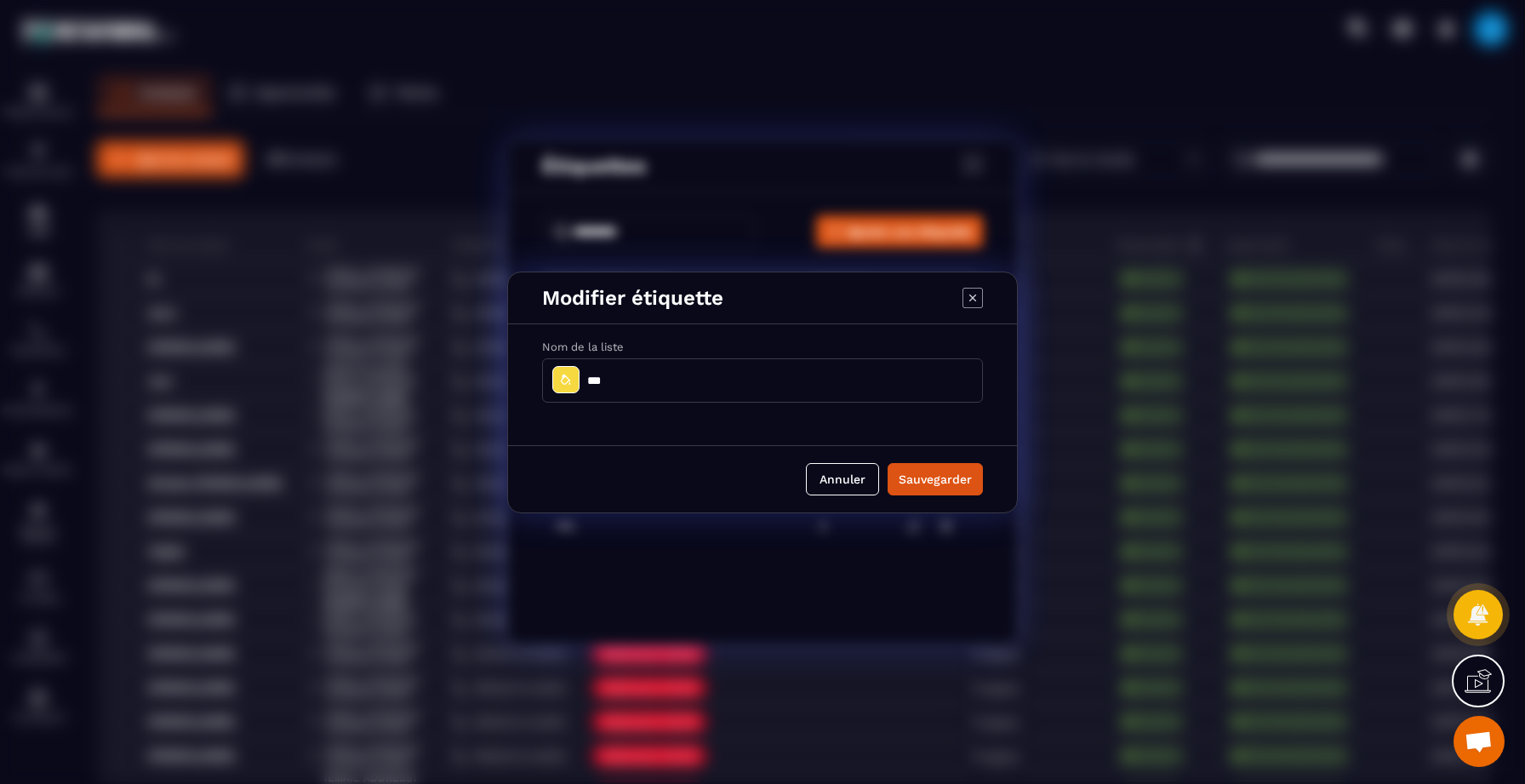
click at [627, 376] on input "***" at bounding box center [762, 380] width 441 height 44
type input "**********"
click at [926, 487] on button "Sauvegarder" at bounding box center [935, 479] width 96 height 33
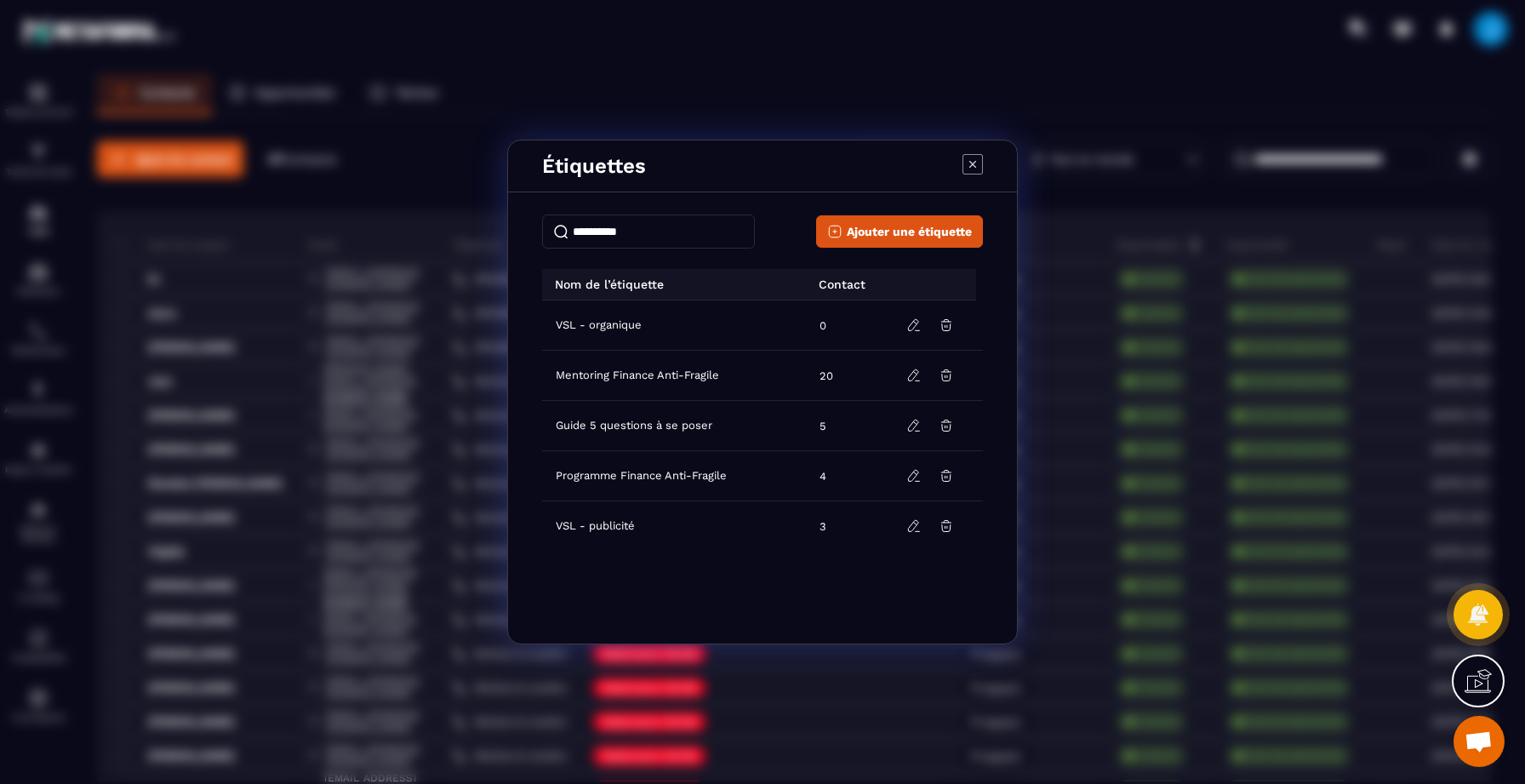
click at [972, 166] on icon "Modal window" at bounding box center [973, 165] width 21 height 21
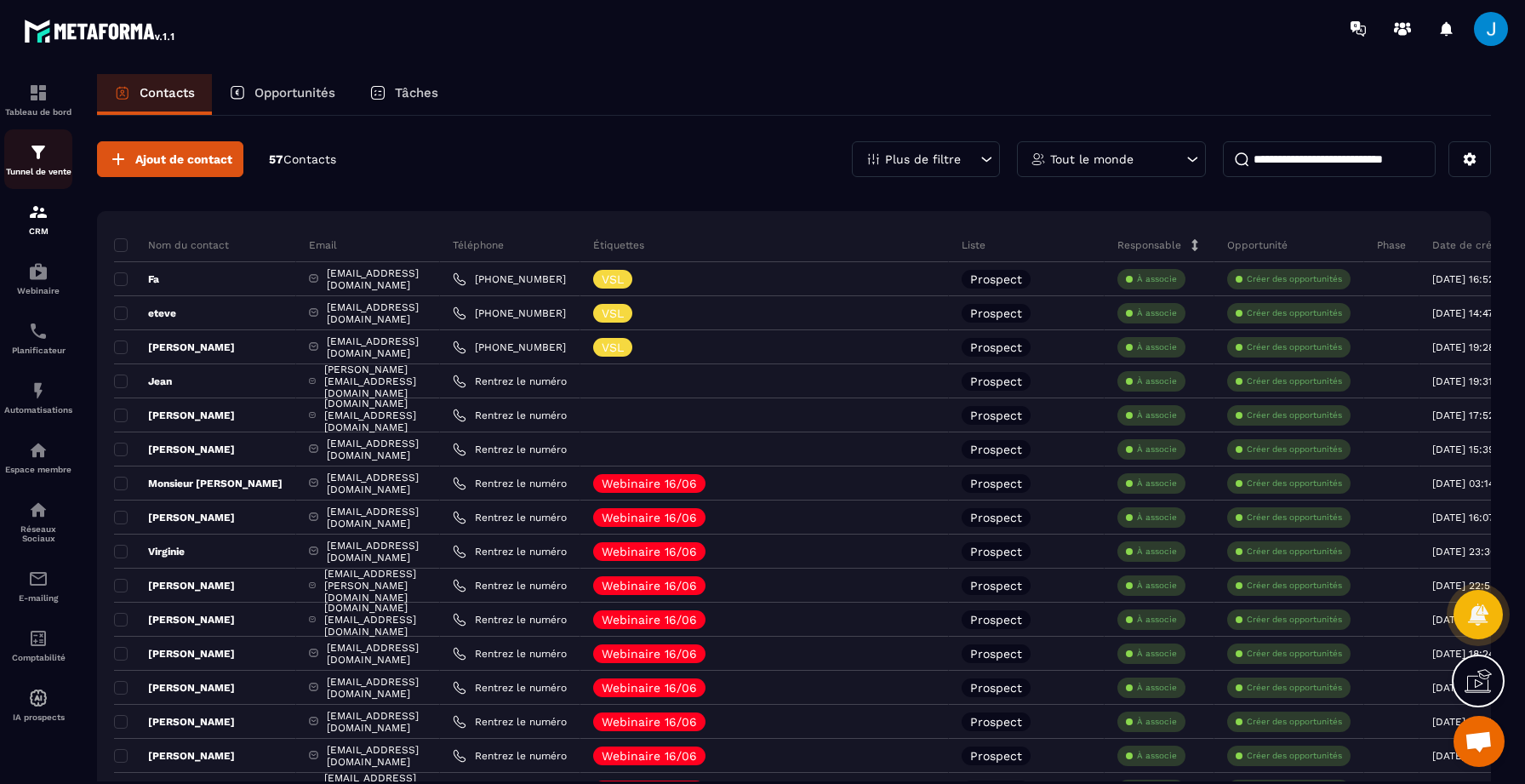
click at [24, 169] on p "Tunnel de vente" at bounding box center [38, 171] width 68 height 9
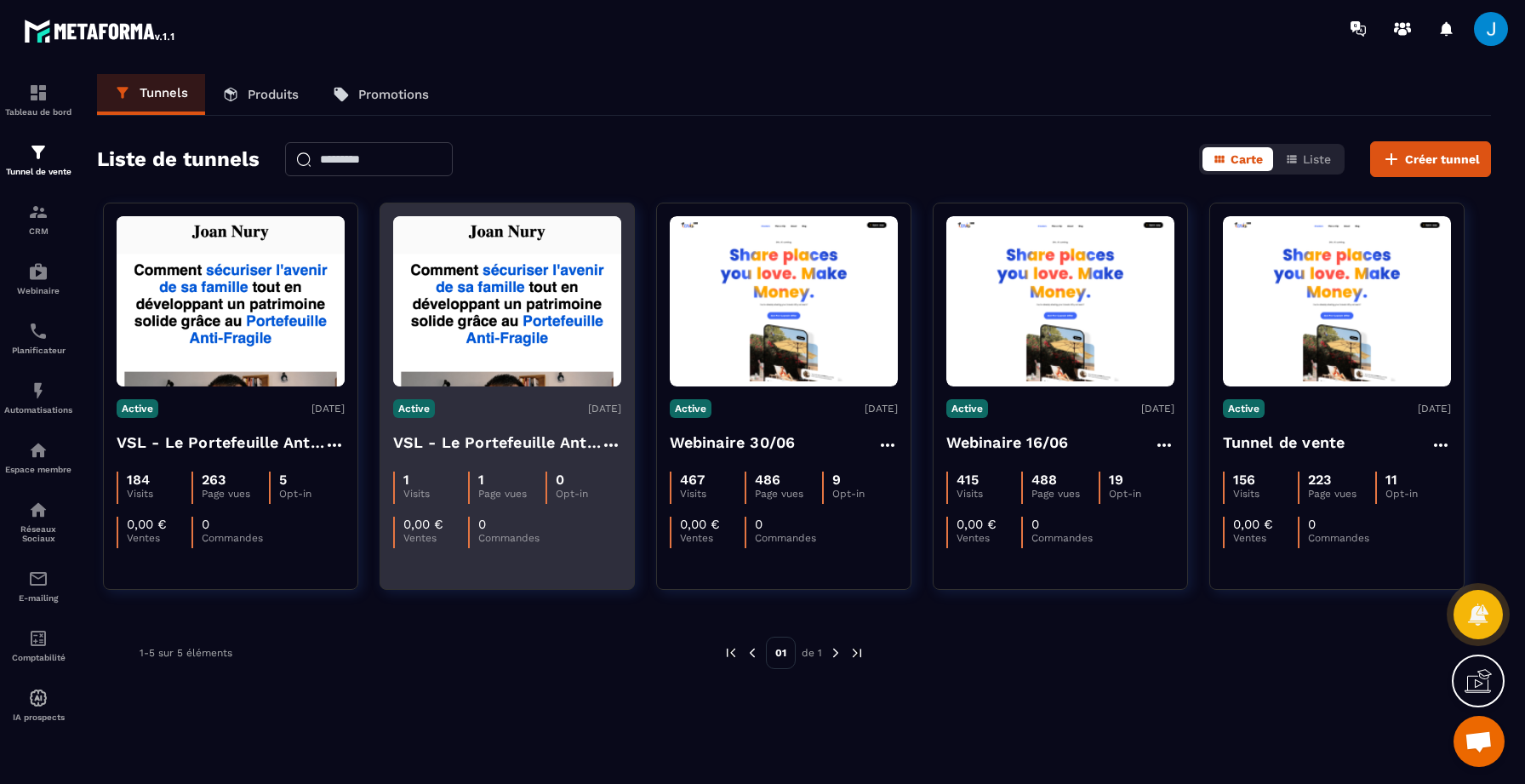
click at [504, 436] on h4 "VSL - Le Portefeuille Anti-Fragile - ORGANIQUE" at bounding box center [496, 443] width 208 height 24
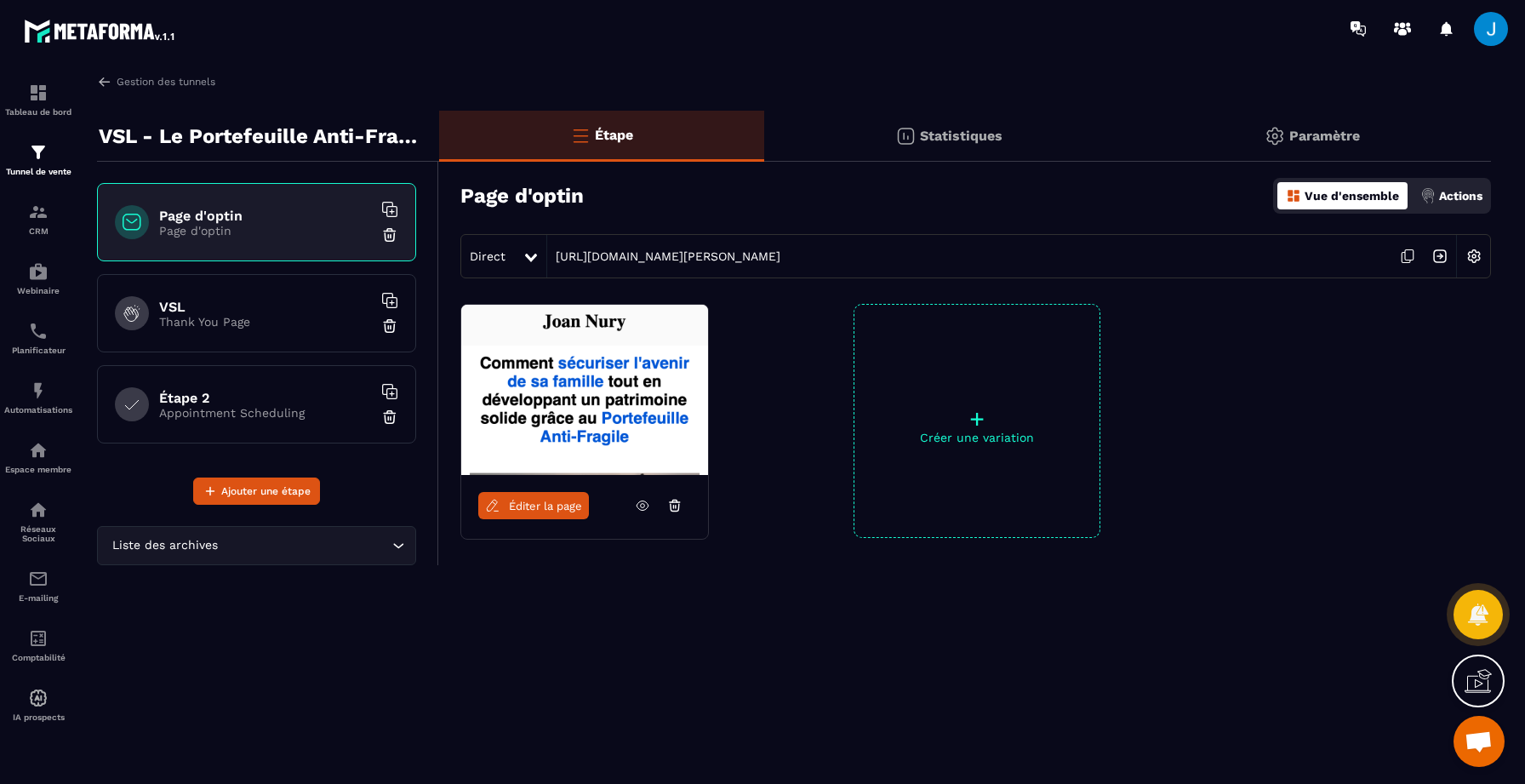
click at [1422, 199] on img at bounding box center [1429, 196] width 16 height 16
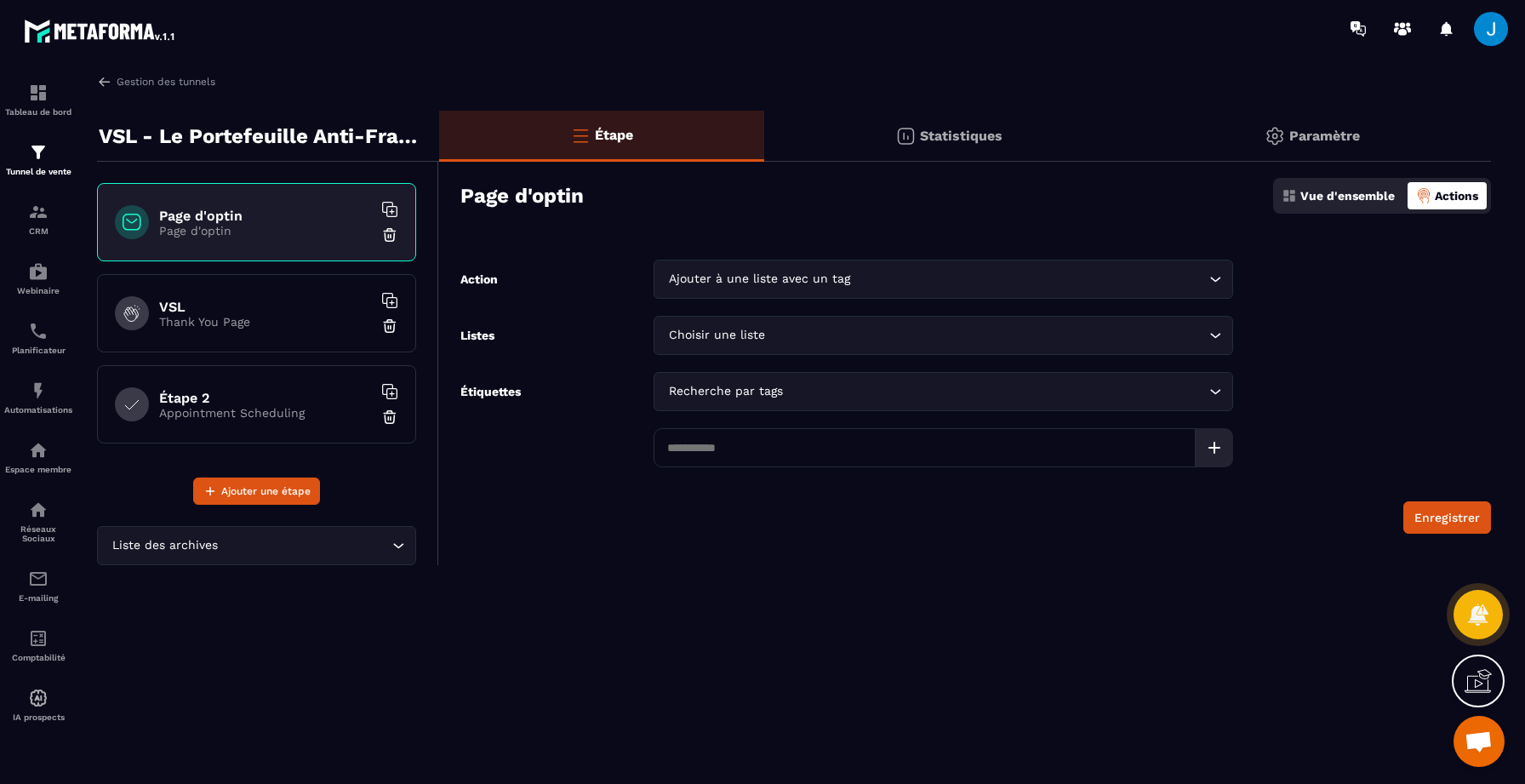
click at [106, 72] on div "Tableau de bord Tunnel de vente CRM Webinaire Planificateur Automatisations Esp…" at bounding box center [145, 419] width 290 height 725
click at [105, 78] on img at bounding box center [105, 82] width 16 height 16
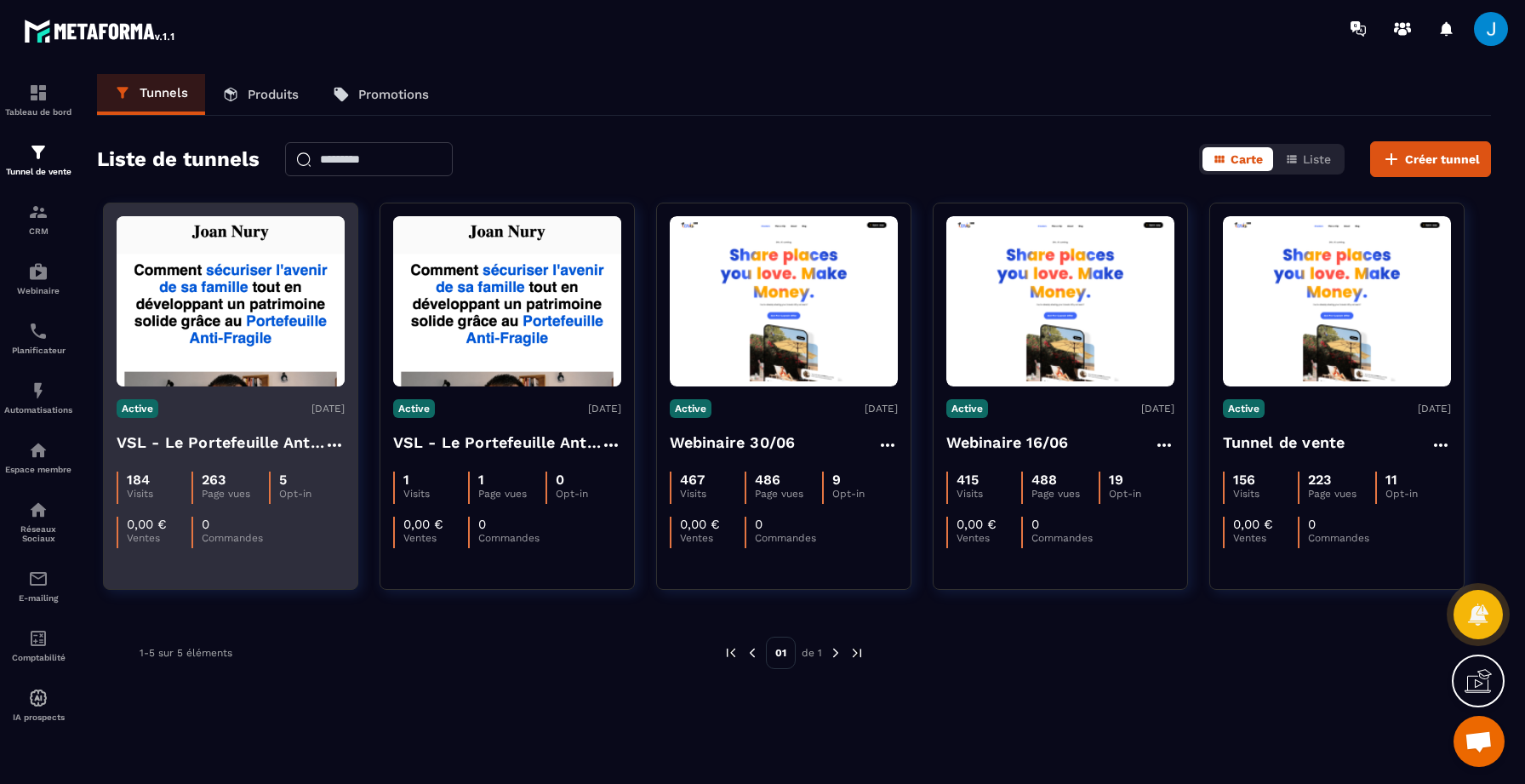
click at [212, 426] on div "Active [DATE] VSL - Le Portefeuille Anti-Fragile - PUB 184 Visits 263 Page vues…" at bounding box center [231, 467] width 253 height 162
click at [319, 314] on img at bounding box center [230, 302] width 228 height 171
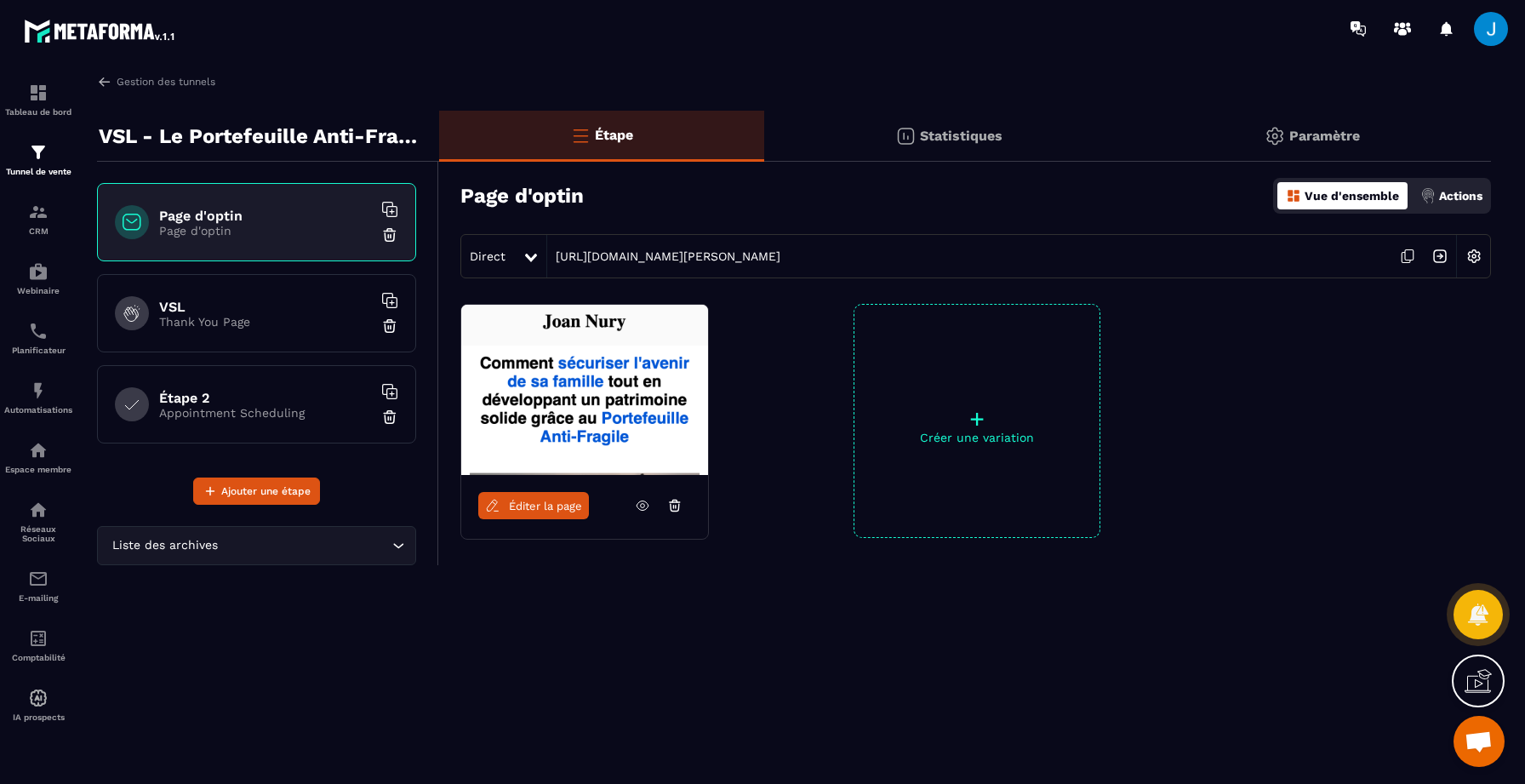
click at [1455, 203] on div "Actions" at bounding box center [1452, 196] width 71 height 28
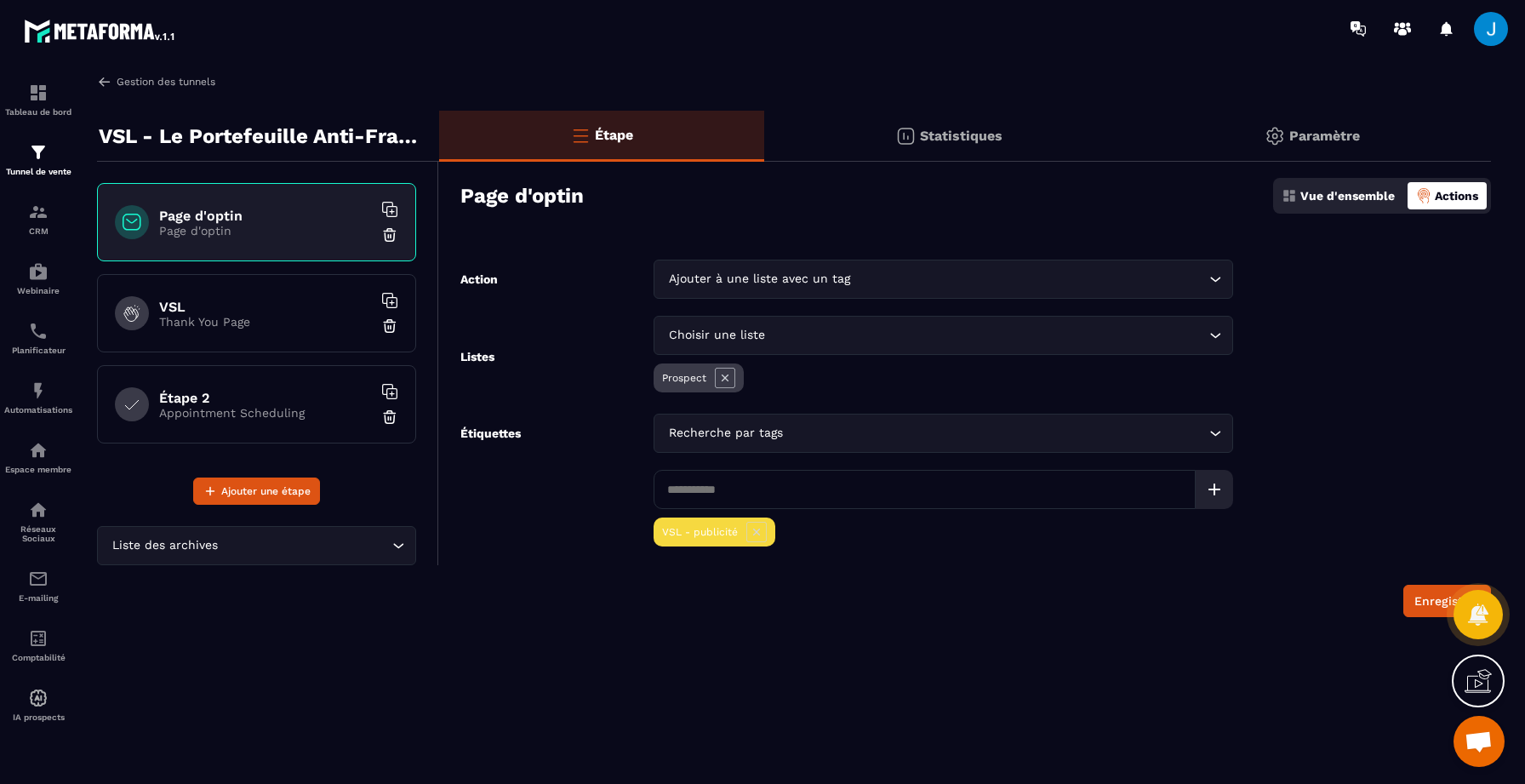
click at [117, 79] on link "Gestion des tunnels" at bounding box center [156, 82] width 118 height 16
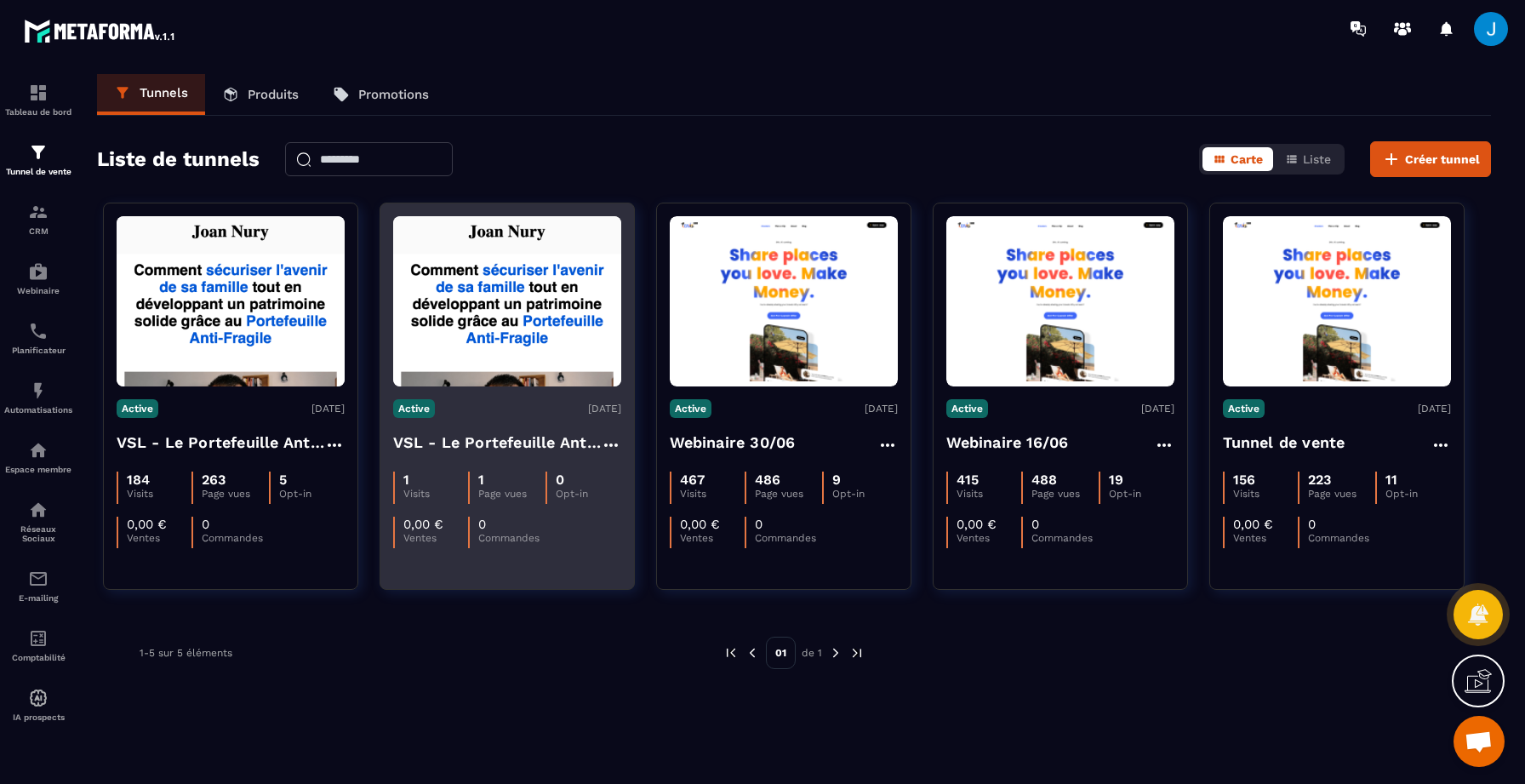
click at [497, 465] on div "1 Visits 1 Page vues 0 Opt-in 0,00 € Ventes 0 Commandes" at bounding box center [507, 503] width 228 height 90
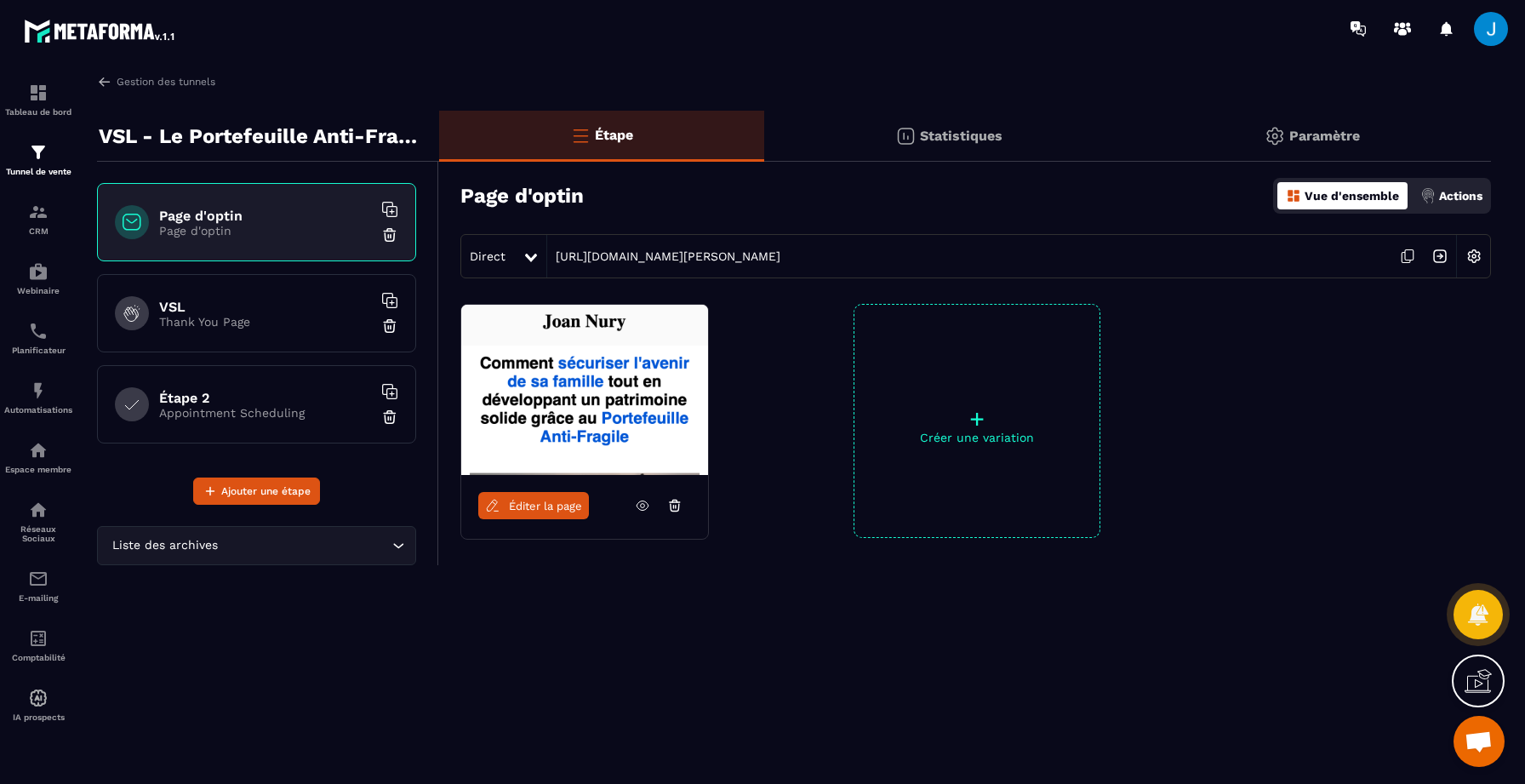
click at [1445, 202] on p "Actions" at bounding box center [1461, 196] width 43 height 14
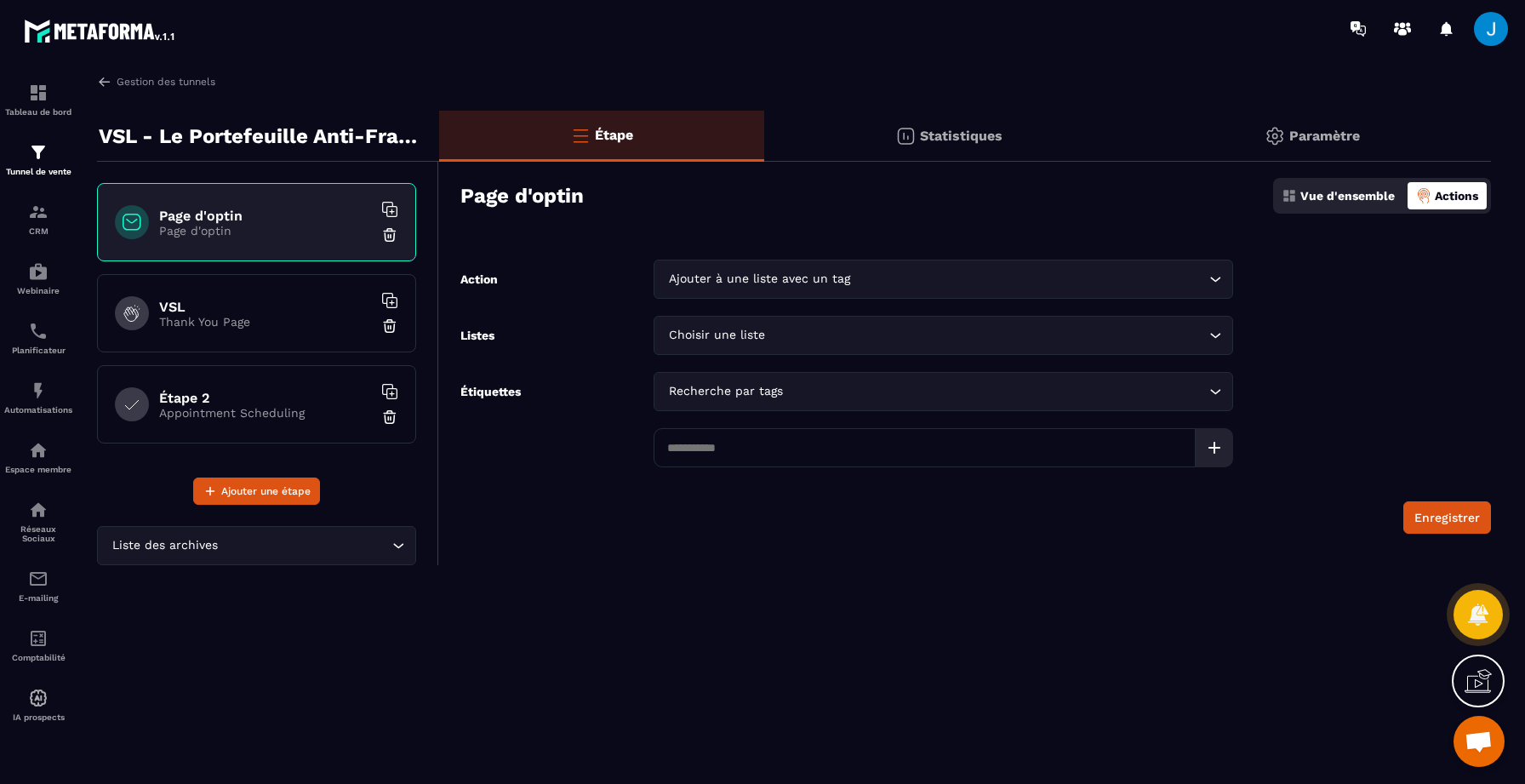
click at [774, 285] on div "Ajouter à une liste avec un tag" at bounding box center [935, 279] width 544 height 19
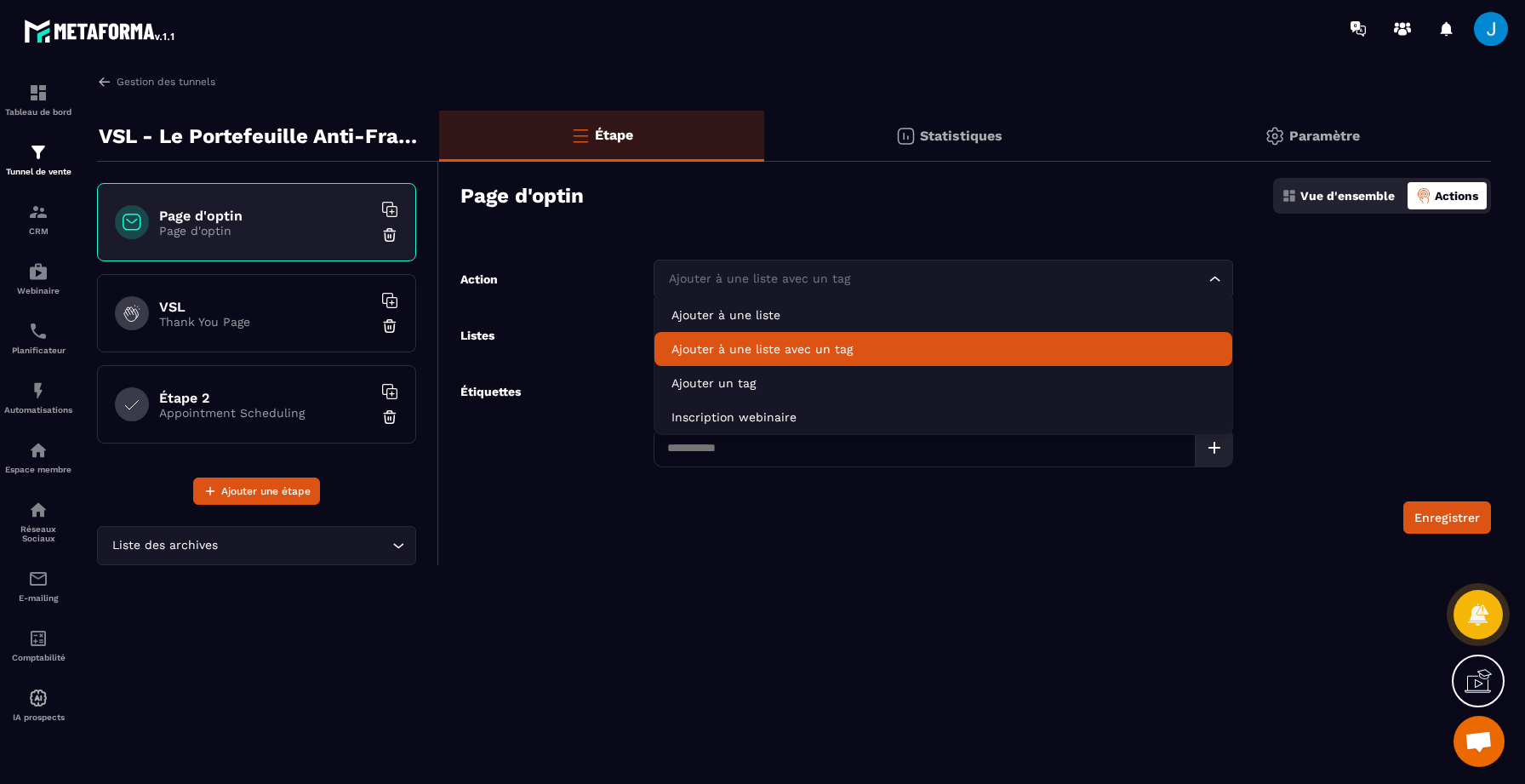
click at [774, 346] on p "Ajouter à une liste avec un tag" at bounding box center [943, 349] width 544 height 17
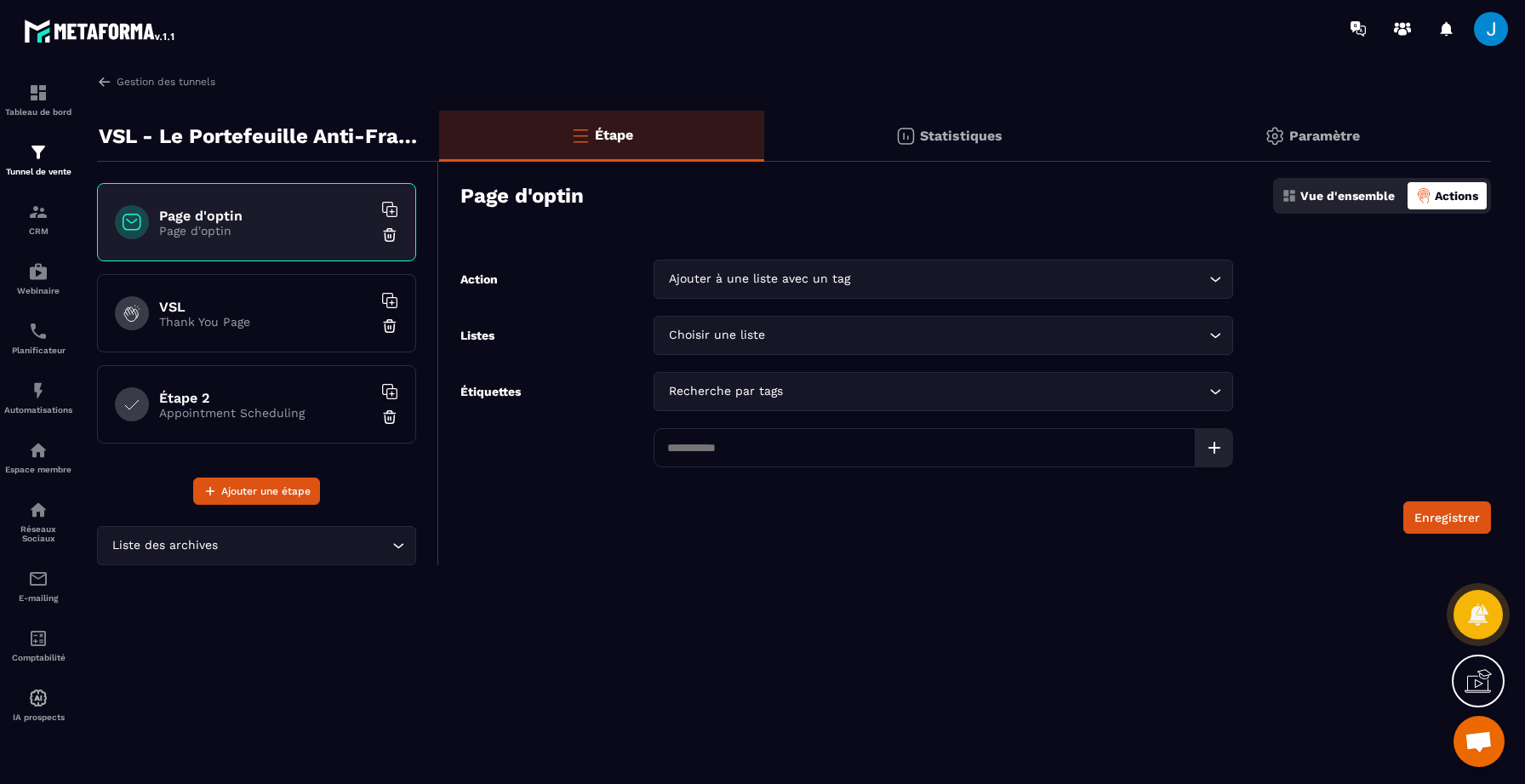
click at [739, 334] on div "Choisir une liste" at bounding box center [935, 335] width 544 height 19
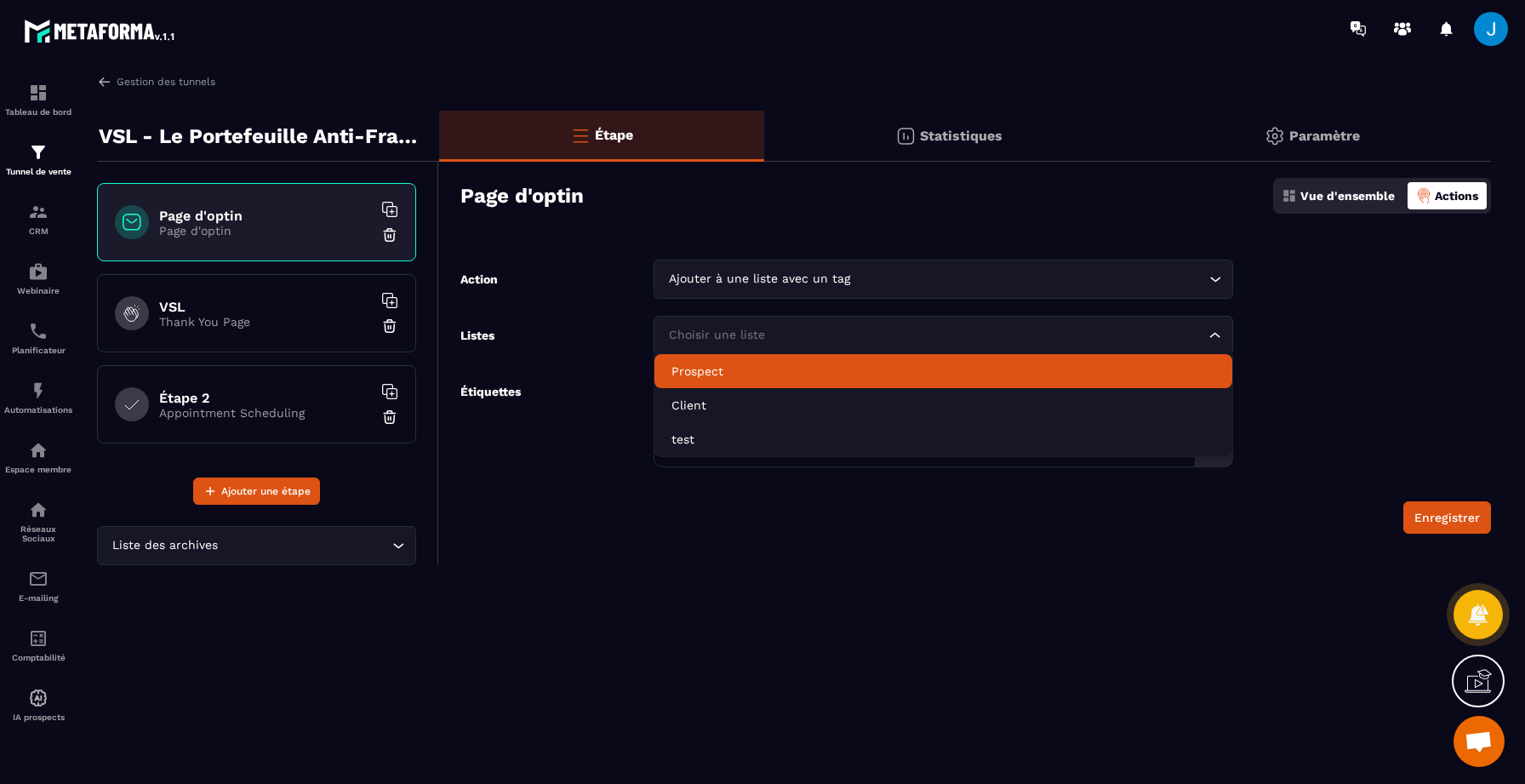
click at [735, 370] on p "Prospect" at bounding box center [943, 371] width 544 height 17
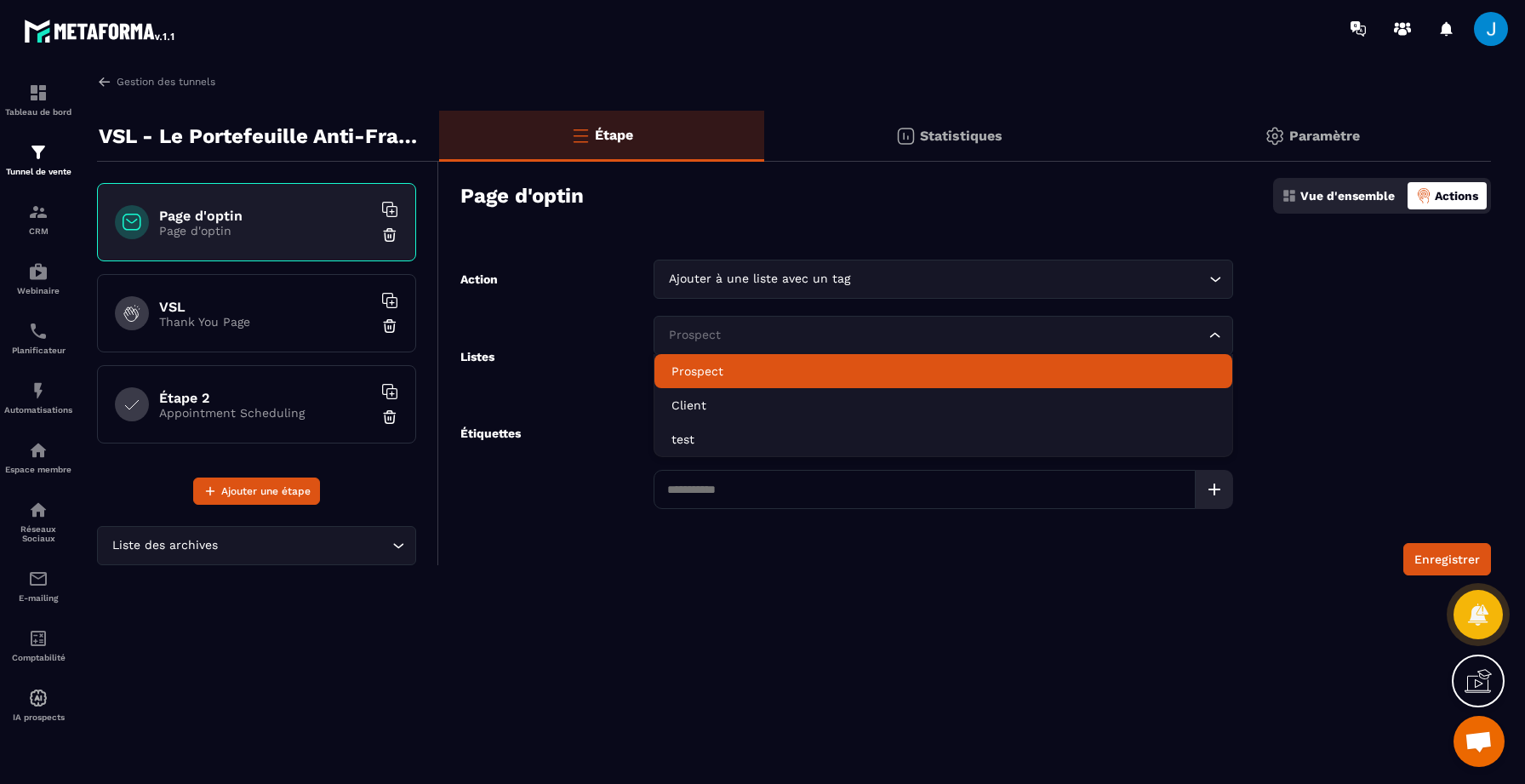
click at [741, 348] on div "Prospect Loading..." at bounding box center [943, 335] width 580 height 39
click at [731, 372] on p "Prospect" at bounding box center [943, 371] width 544 height 17
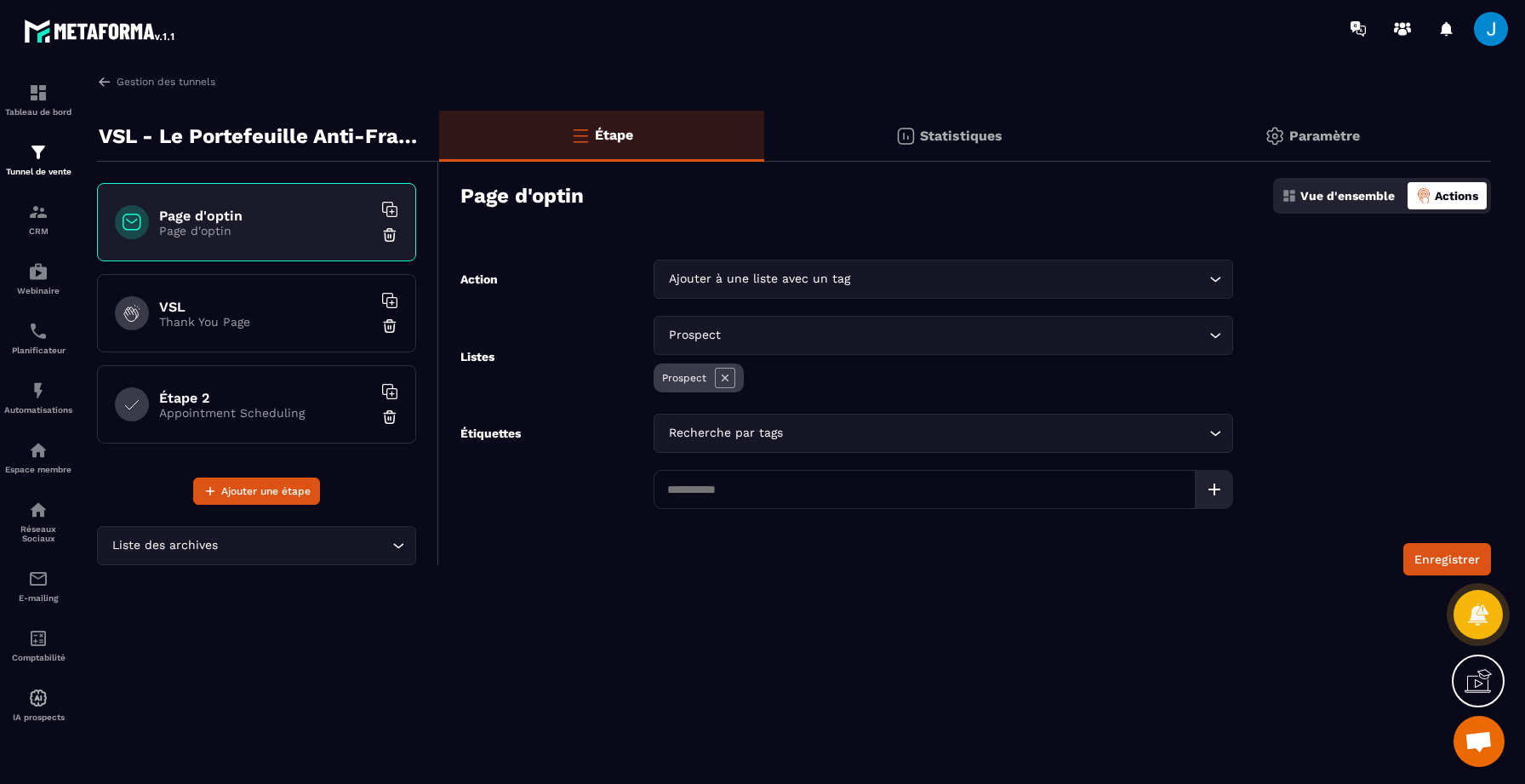
click at [746, 445] on div "Recherche par tags Loading..." at bounding box center [943, 432] width 580 height 39
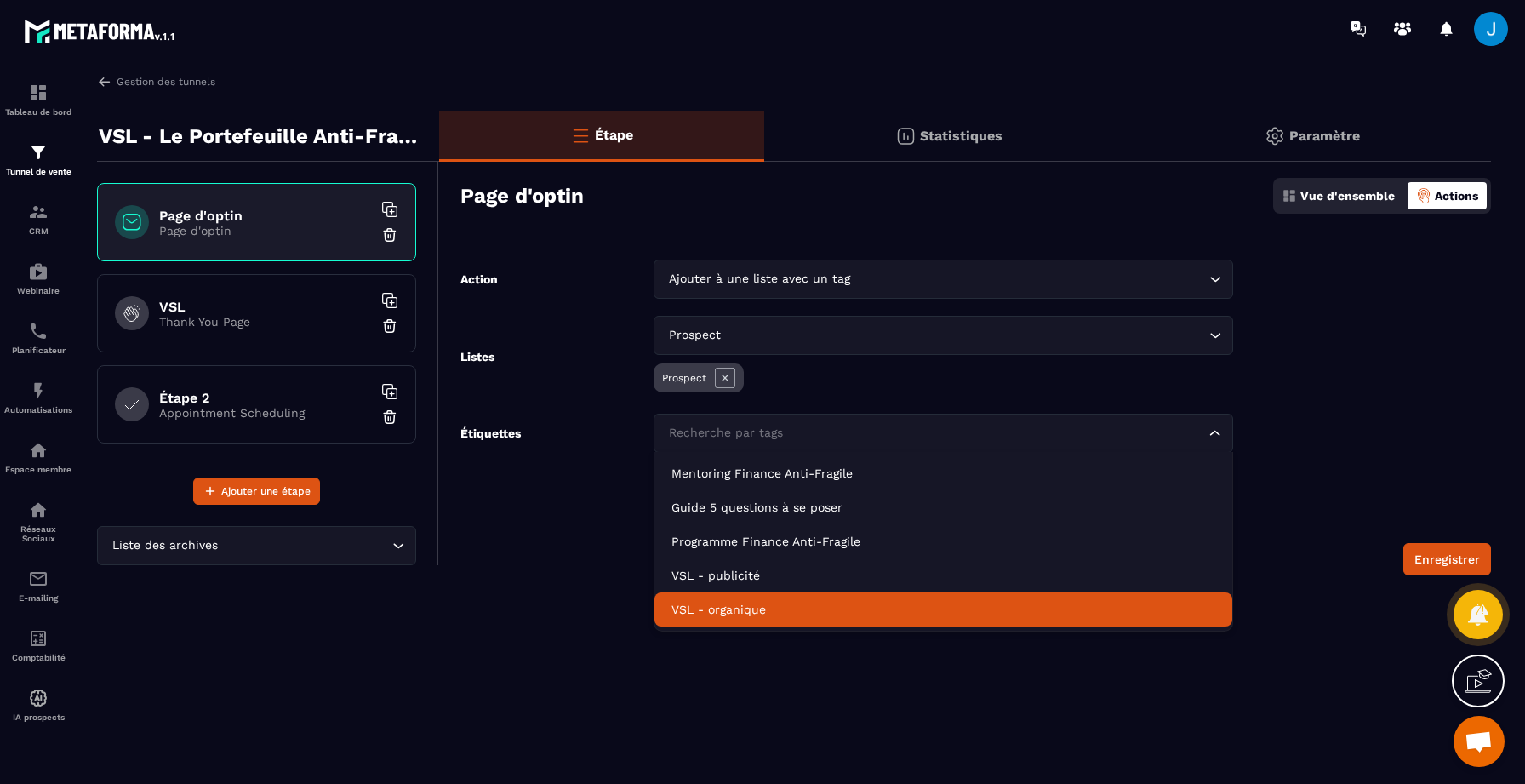
click at [725, 600] on p "VSL - organique" at bounding box center [943, 609] width 544 height 17
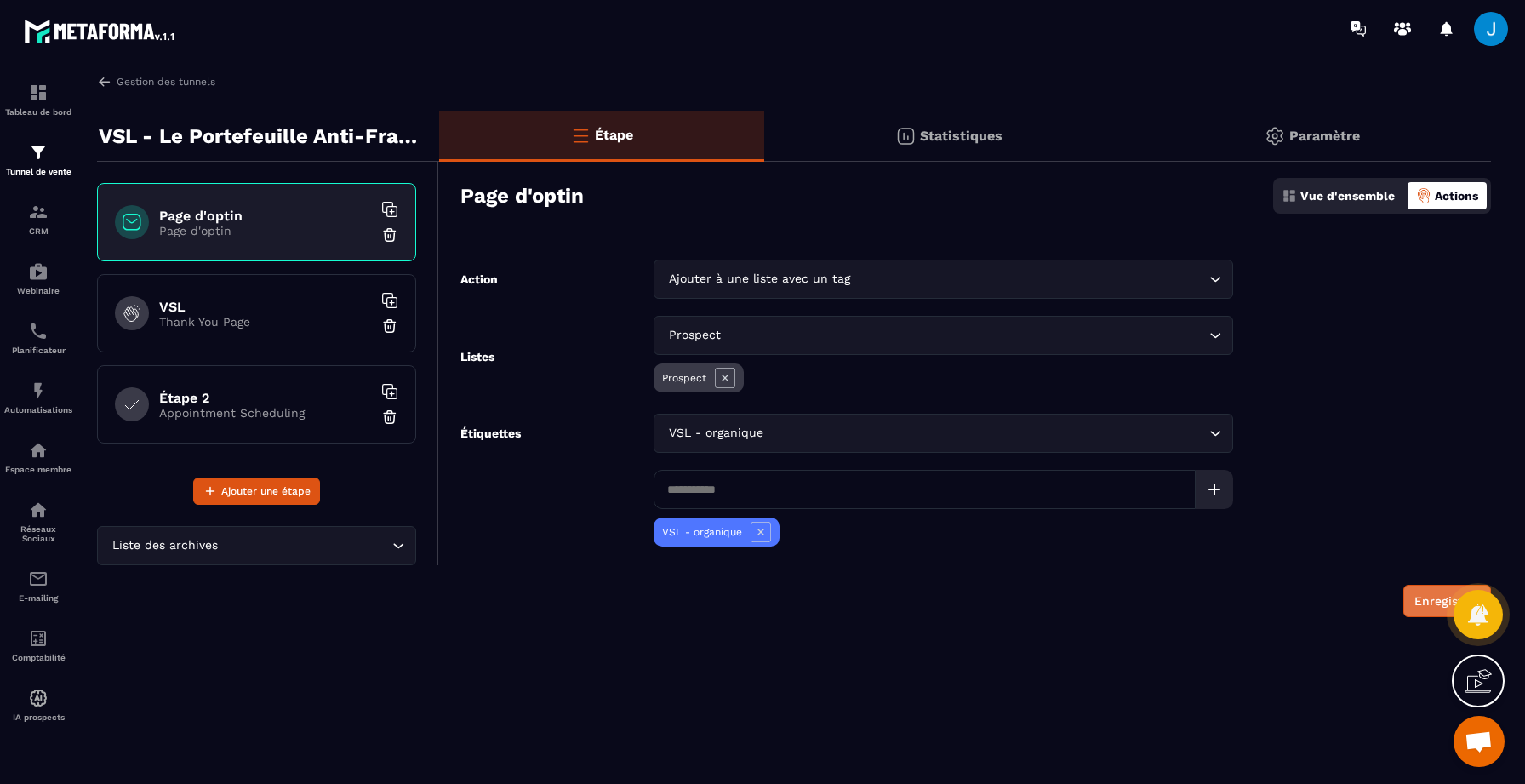
click at [1414, 602] on button "Enregistrer" at bounding box center [1447, 601] width 88 height 33
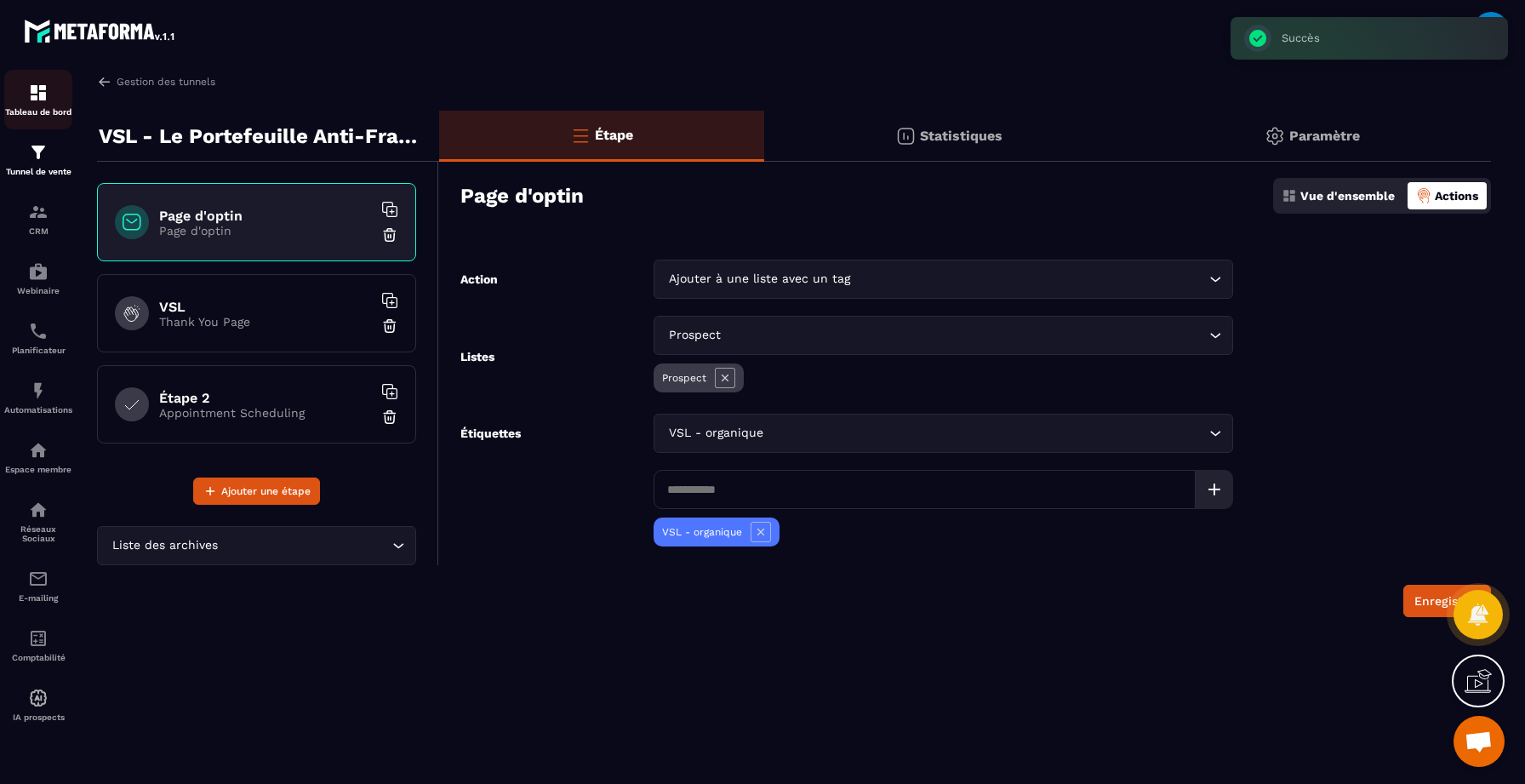
click at [32, 97] on img at bounding box center [39, 93] width 21 height 21
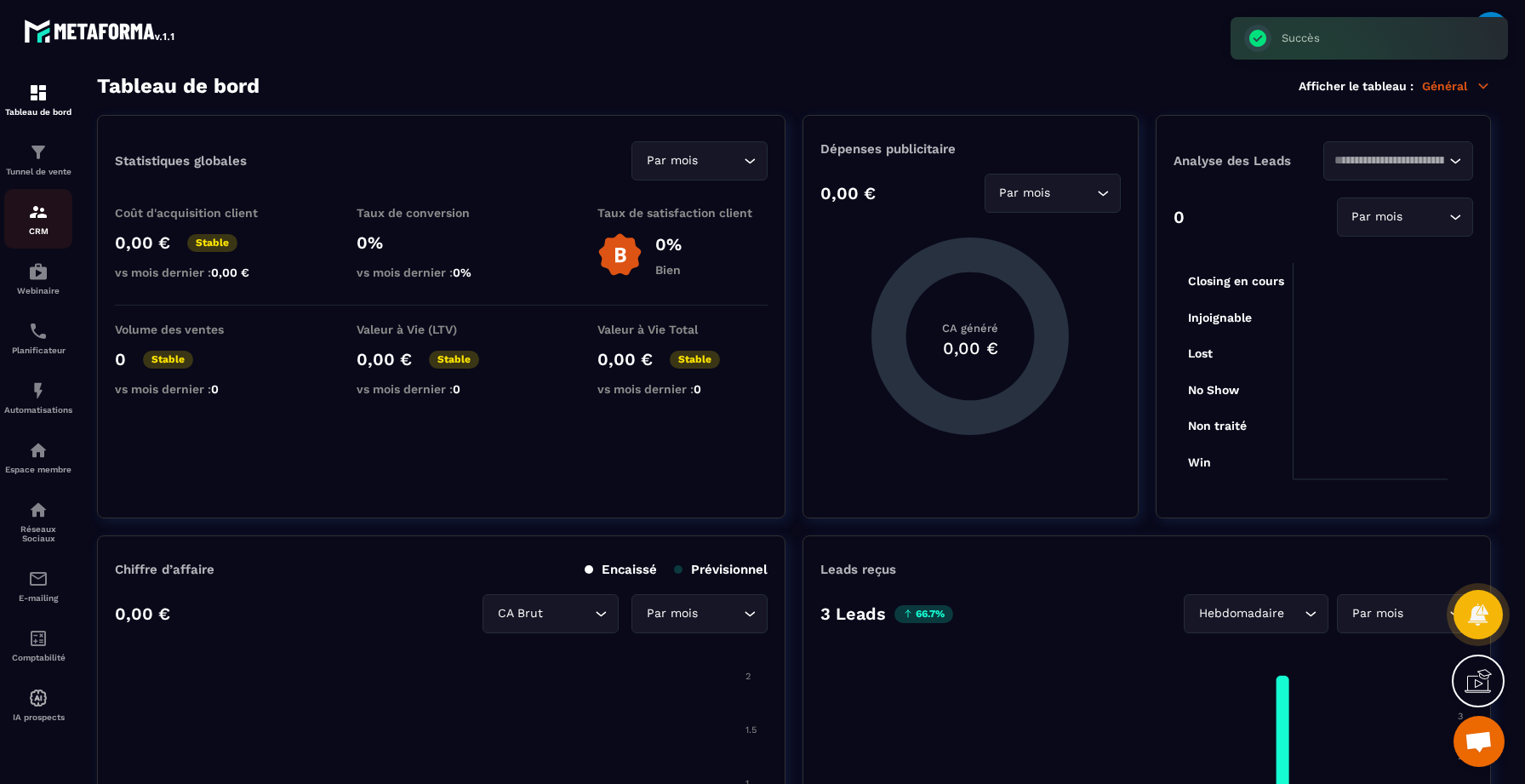
click at [38, 208] on img at bounding box center [39, 212] width 21 height 21
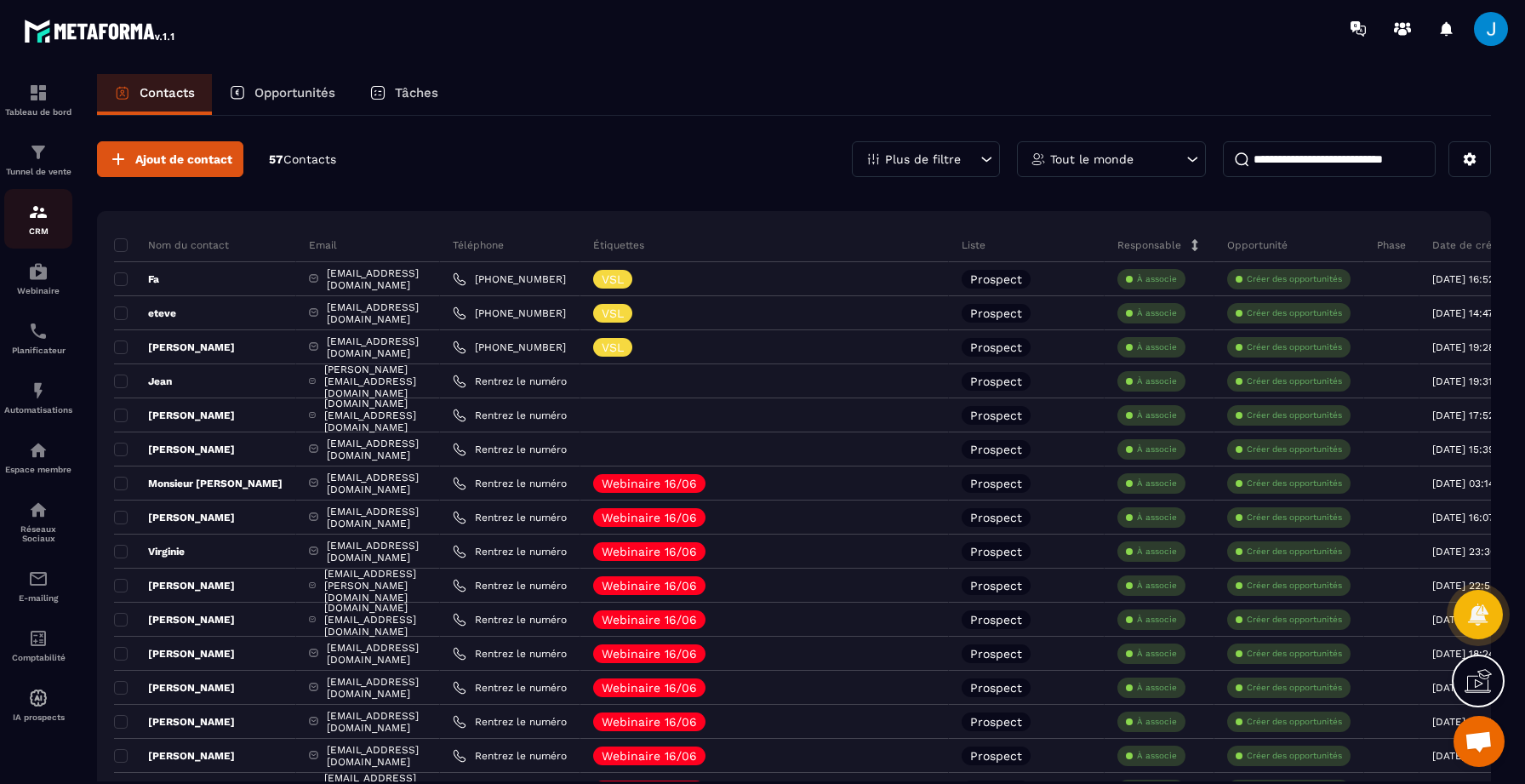
click at [34, 215] on img at bounding box center [39, 212] width 21 height 21
click at [29, 162] on img at bounding box center [39, 152] width 21 height 21
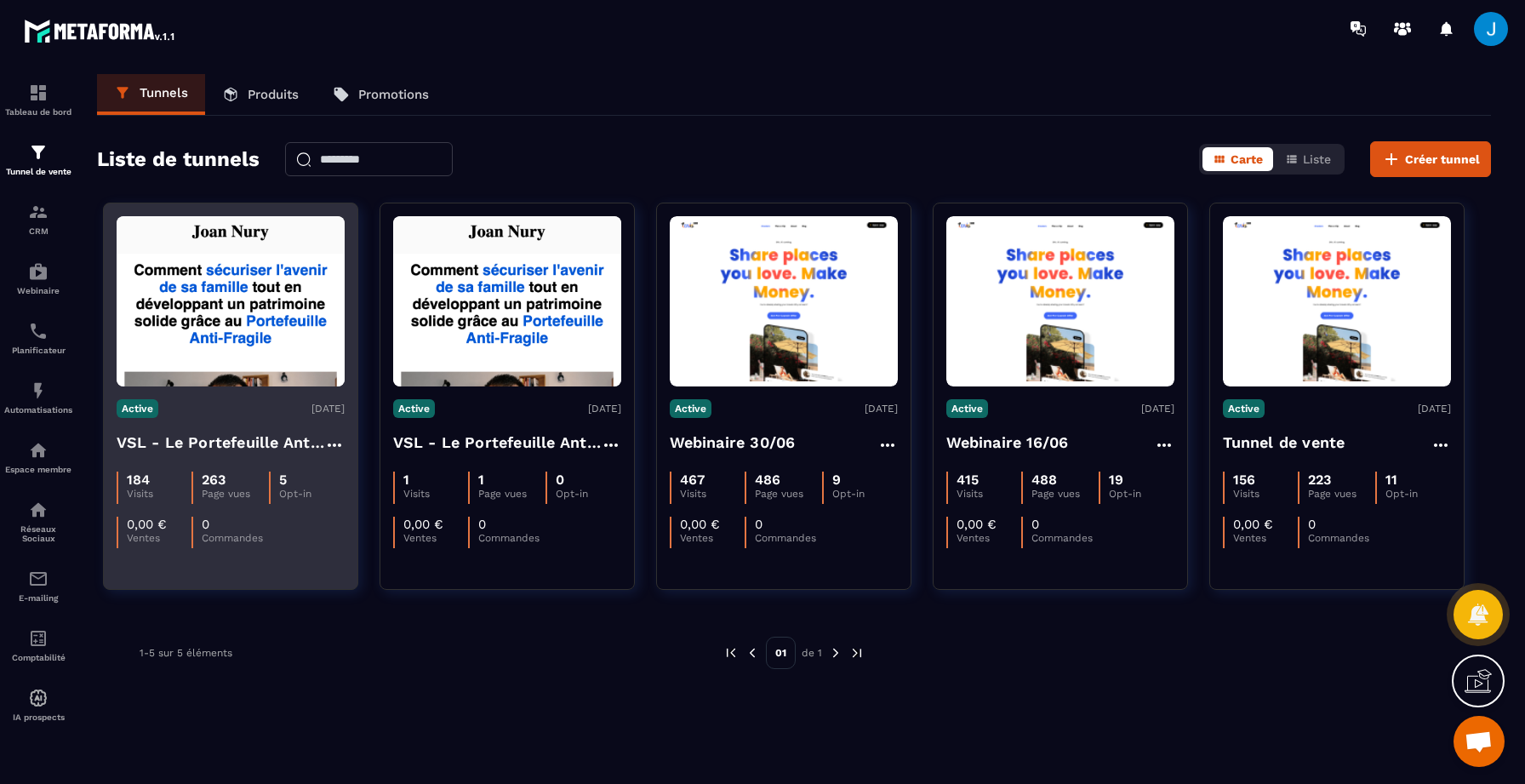
click at [238, 397] on div "Active [DATE] VSL - Le Portefeuille Anti-Fragile - PUB 184 Visits 263 Page vues…" at bounding box center [231, 467] width 253 height 162
click at [255, 381] on img at bounding box center [230, 302] width 228 height 171
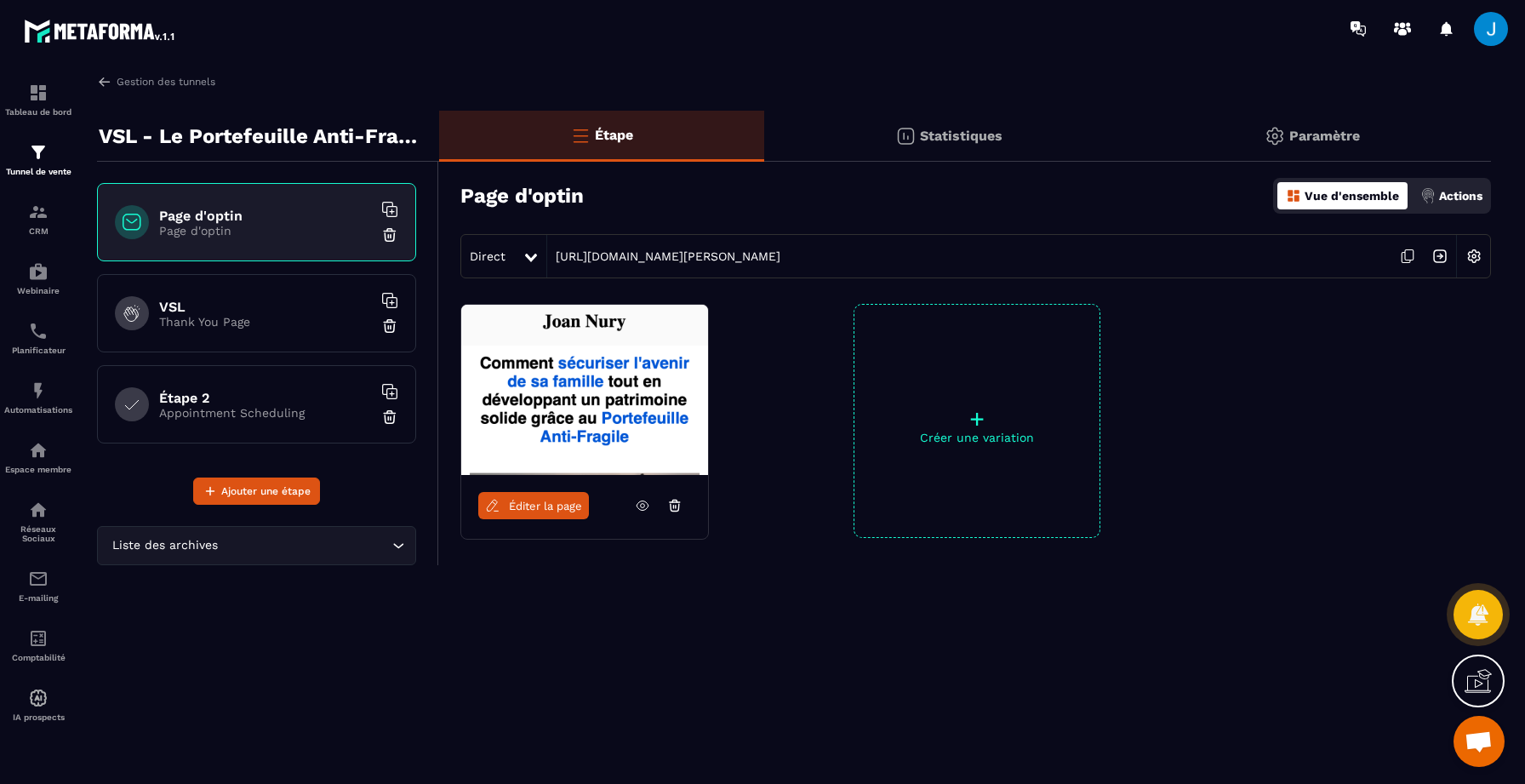
click at [1457, 196] on p "Actions" at bounding box center [1461, 196] width 43 height 14
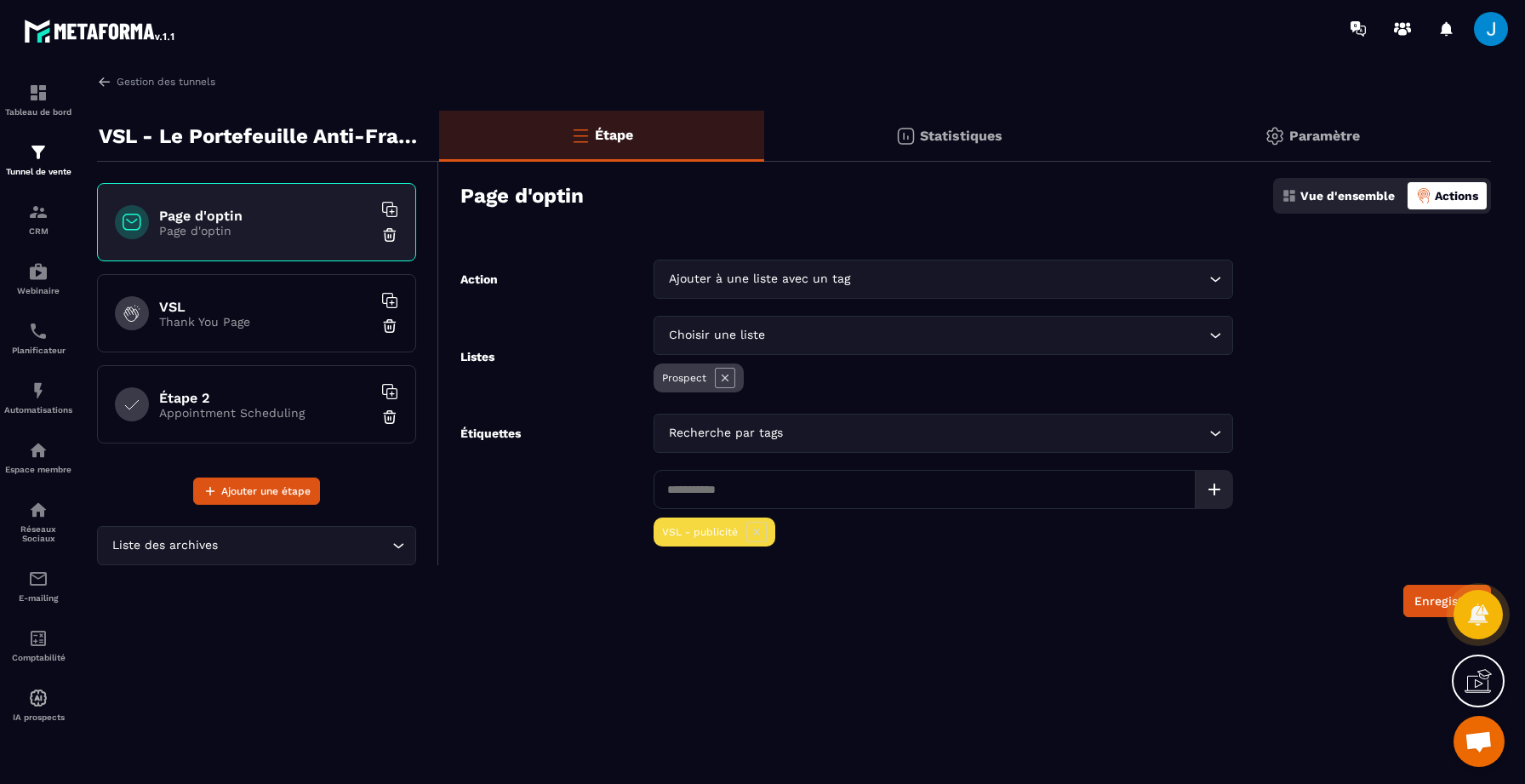
click at [243, 208] on h6 "Page d'optin" at bounding box center [265, 215] width 213 height 16
click at [325, 217] on h6 "Page d'optin" at bounding box center [265, 215] width 213 height 16
click at [1134, 137] on div "Statistiques" at bounding box center [1312, 135] width 358 height 51
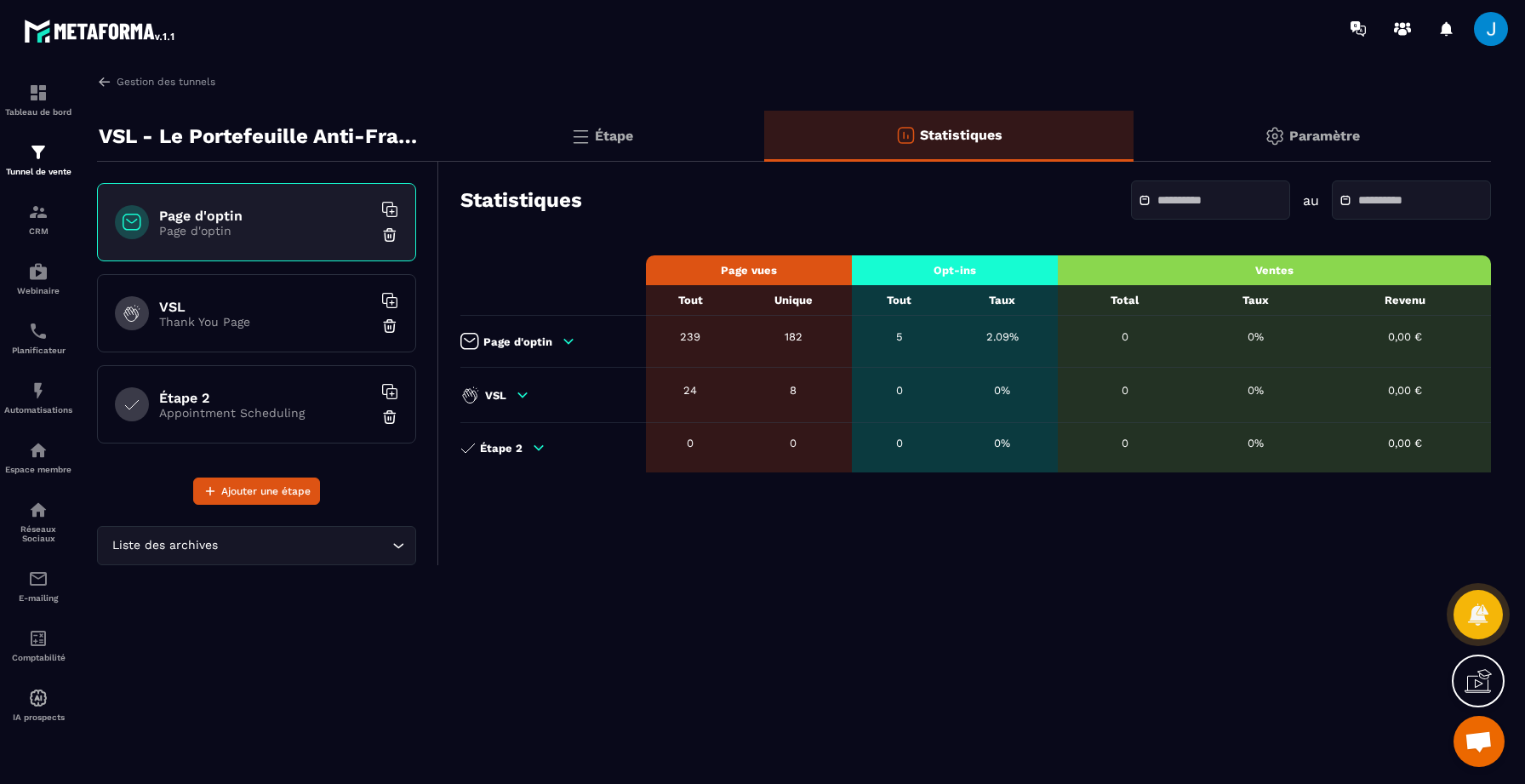
click at [1217, 137] on div "Paramètre" at bounding box center [1312, 135] width 358 height 51
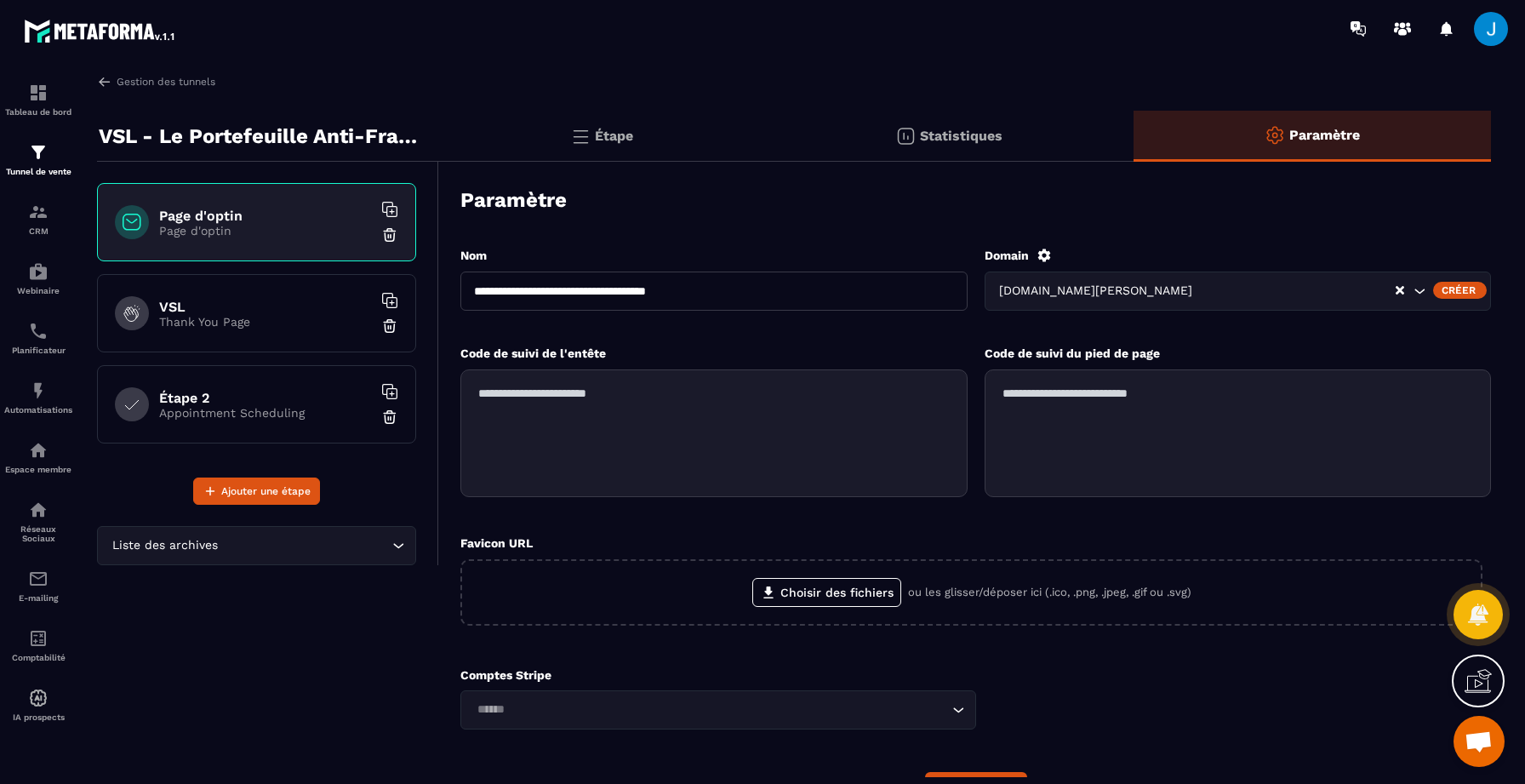
click at [764, 139] on div "Étape" at bounding box center [949, 135] width 370 height 51
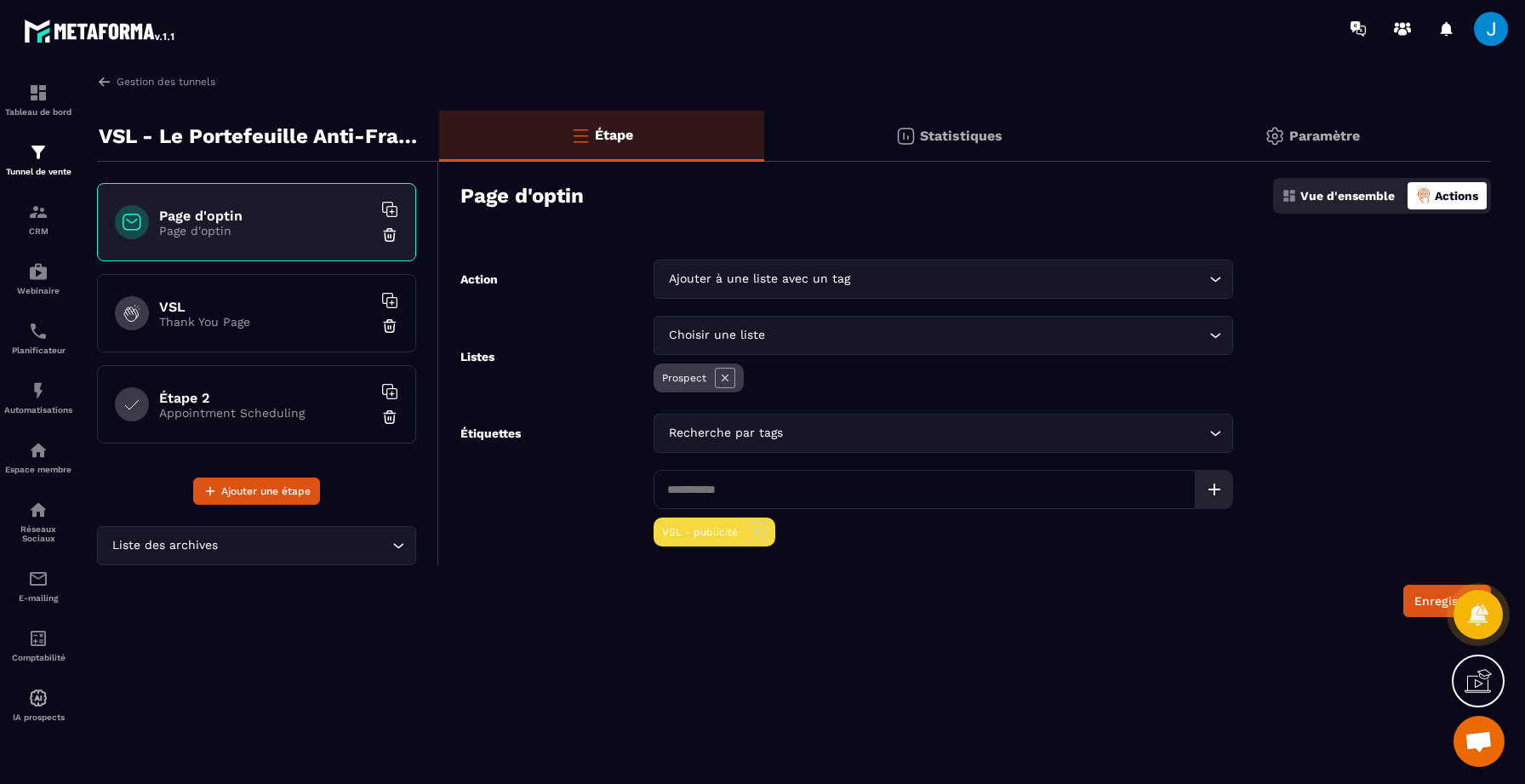
click at [1354, 200] on p "Vue d'ensemble" at bounding box center [1348, 196] width 95 height 14
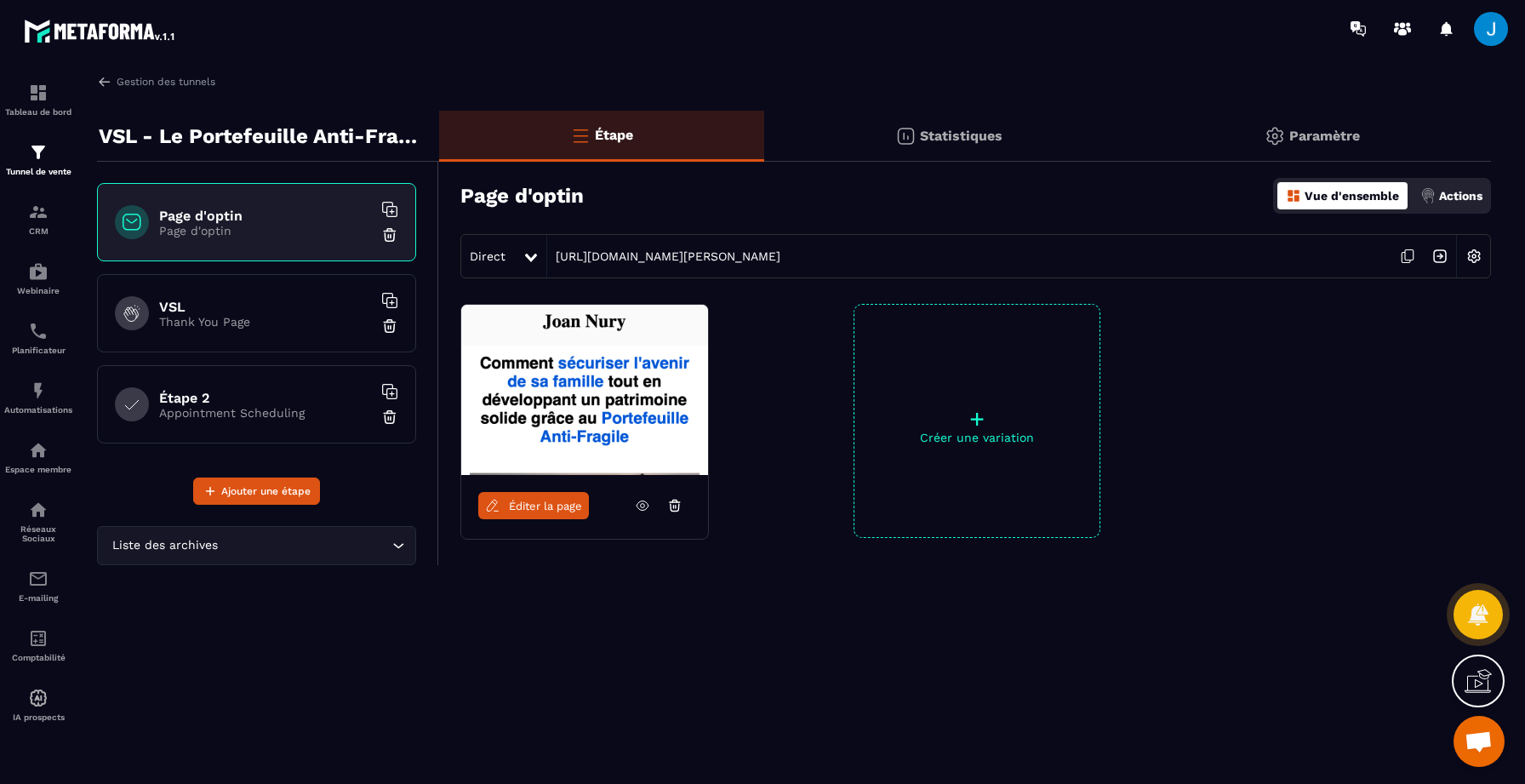
click at [645, 506] on icon at bounding box center [643, 506] width 16 height 16
click at [527, 508] on span "Éditer la page" at bounding box center [545, 506] width 73 height 13
